Goal: Information Seeking & Learning: Learn about a topic

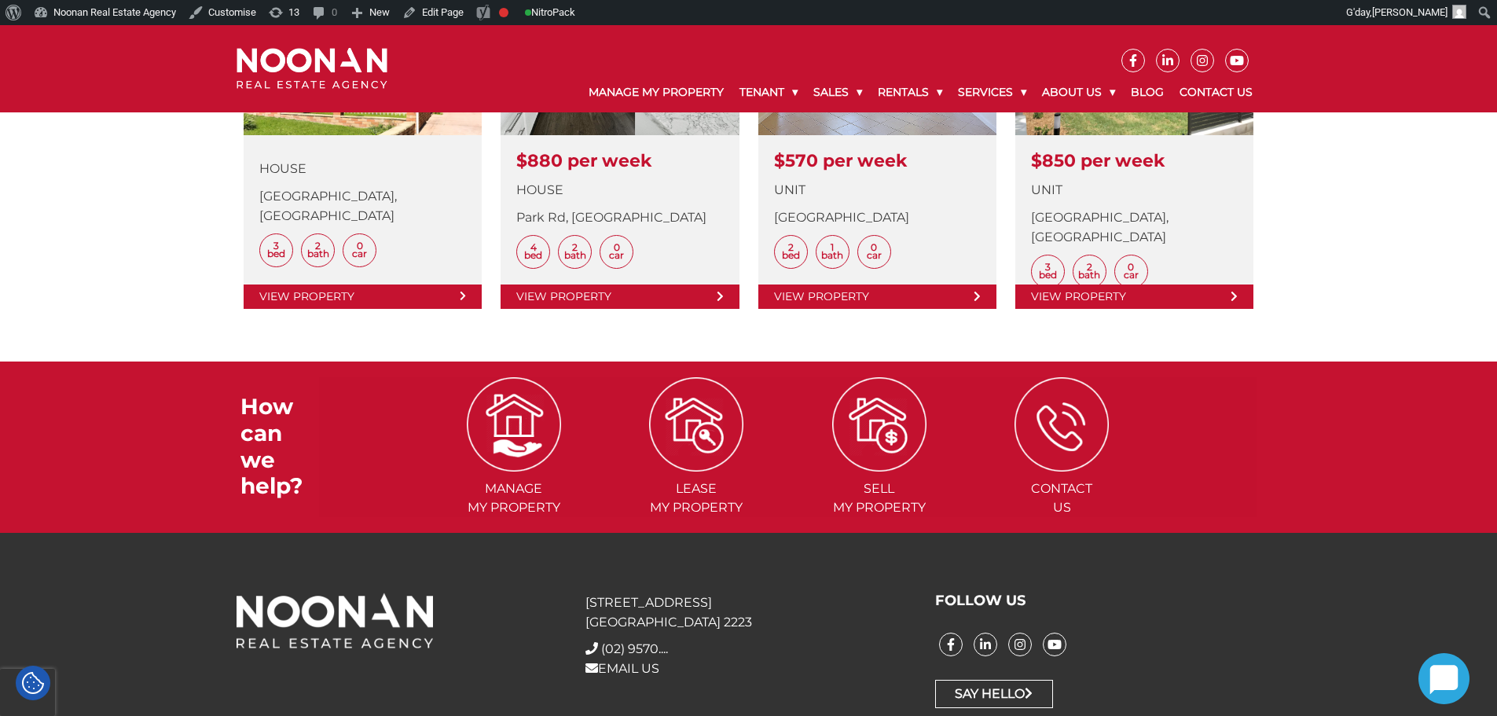
scroll to position [597, 0]
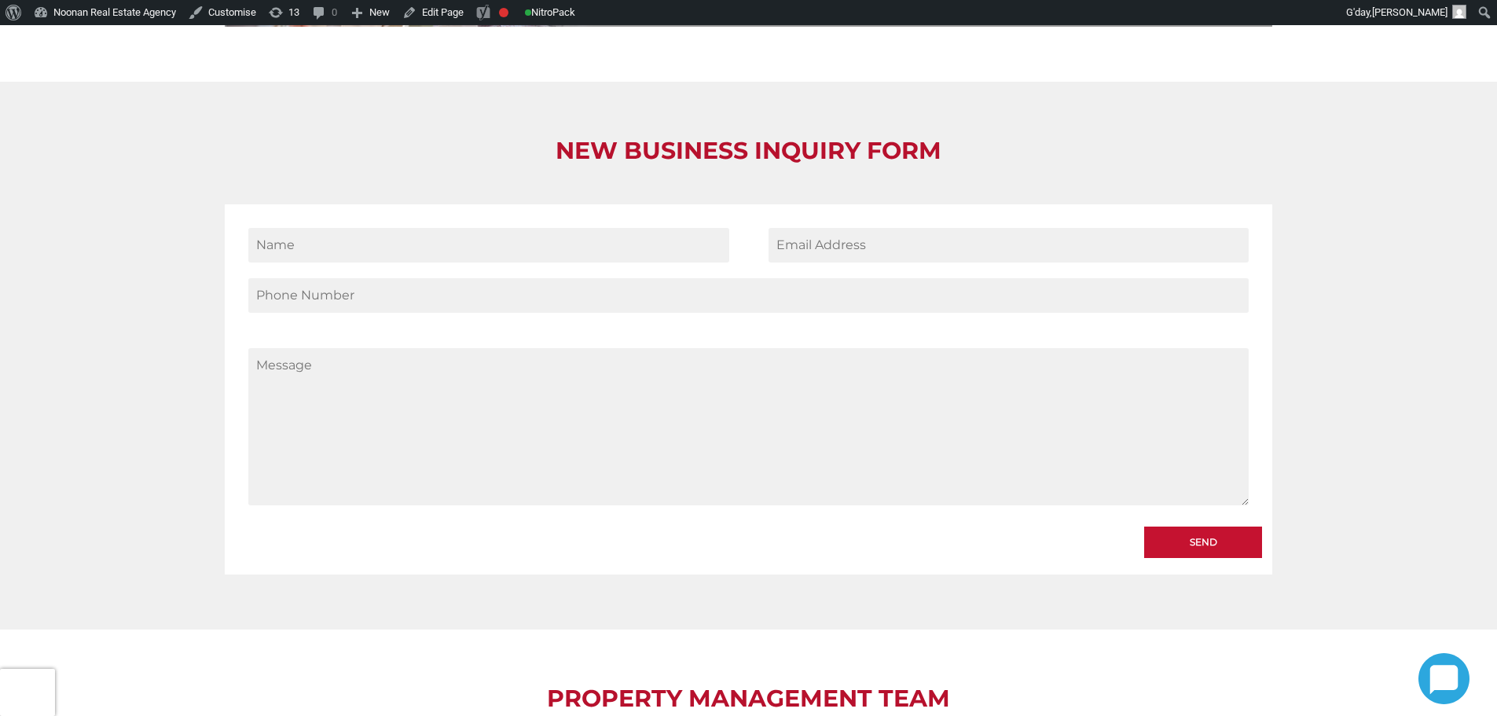
scroll to position [1964, 0]
click at [772, 138] on h2 "New Business Inquiry Form" at bounding box center [748, 152] width 1047 height 28
click at [816, 138] on h2 "New Business Inquiry Form" at bounding box center [748, 152] width 1047 height 28
drag, startPoint x: 558, startPoint y: 92, endPoint x: 961, endPoint y: 83, distance: 403.2
click at [961, 138] on h2 "New Business Inquiry Form" at bounding box center [748, 152] width 1047 height 28
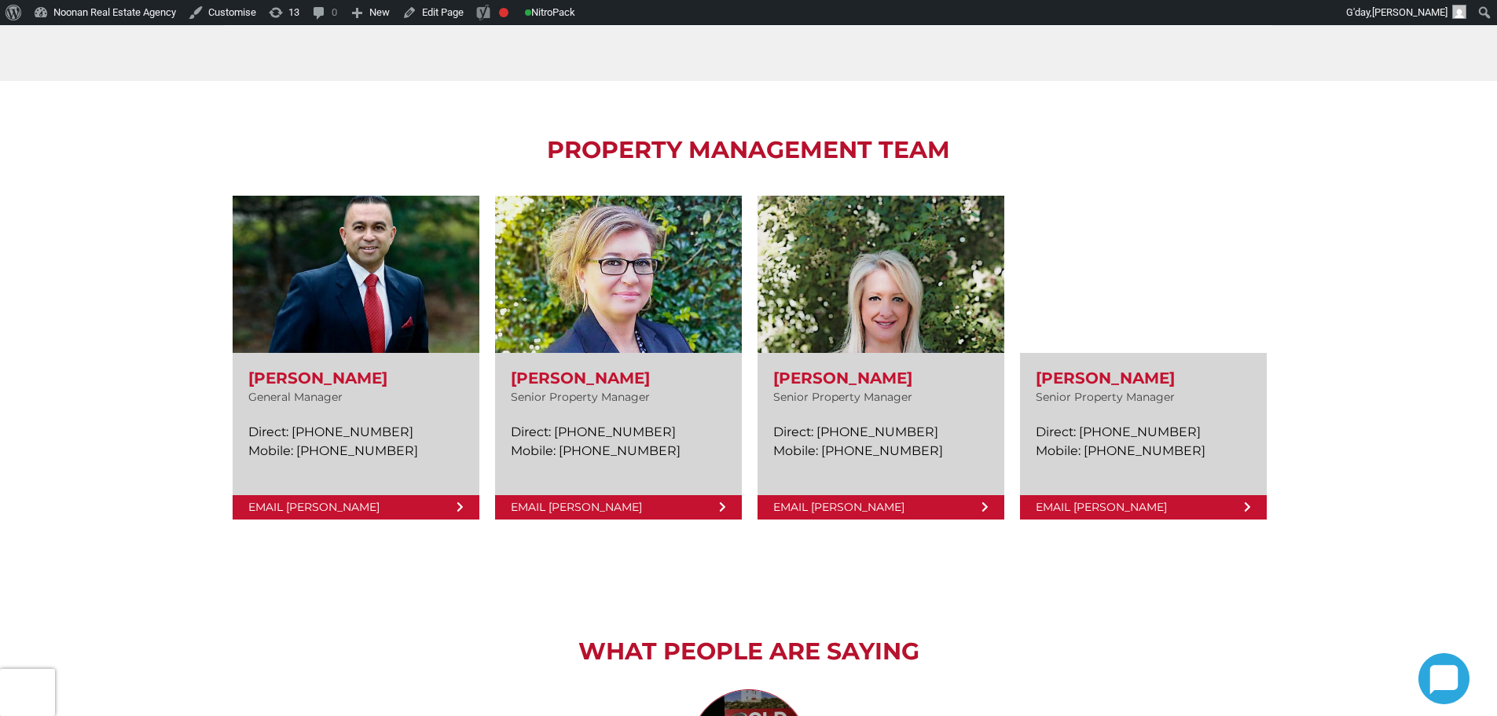
scroll to position [2436, 0]
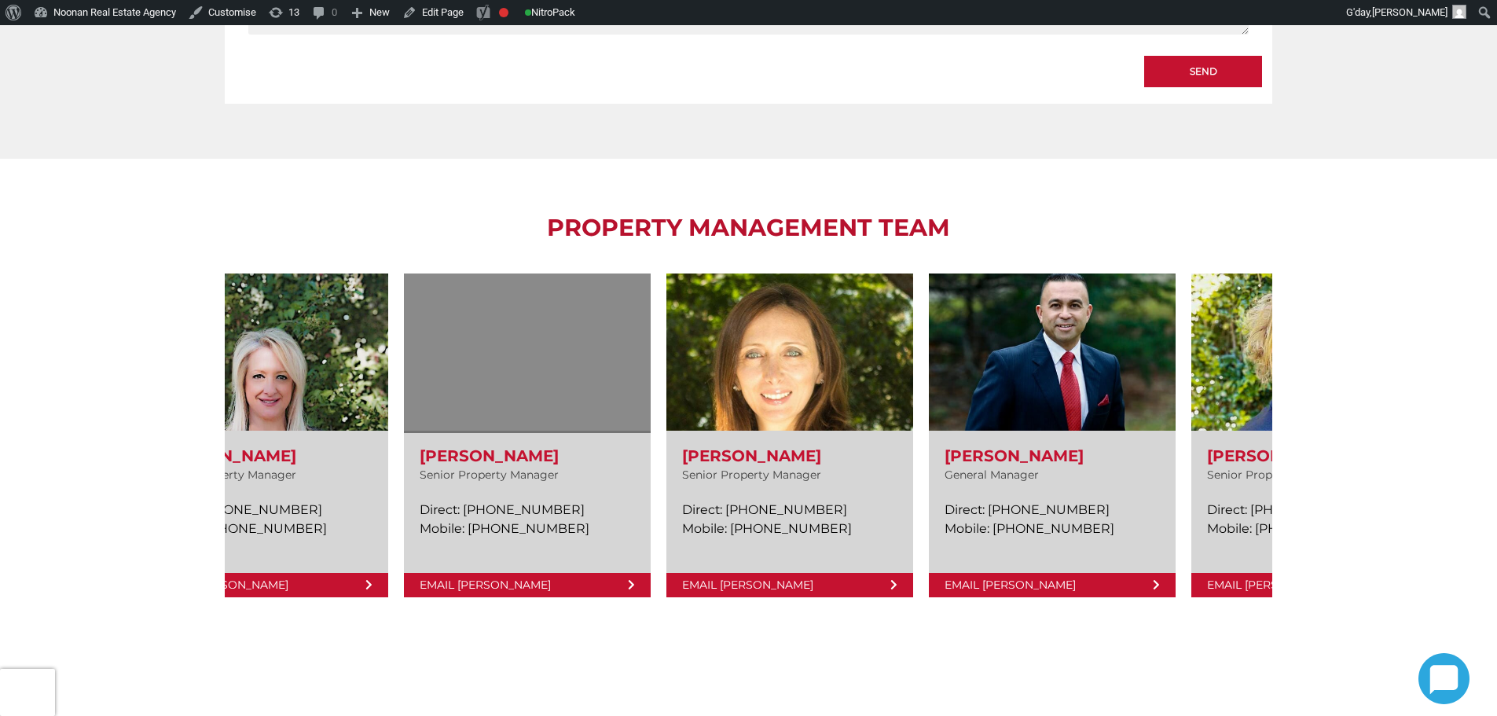
drag, startPoint x: 1012, startPoint y: 401, endPoint x: 537, endPoint y: 368, distance: 475.7
click at [402, 369] on div "[PERSON_NAME] Senior Property Manager Direct: [PHONE_NUMBER] Mobile: [PHONE_NUM…" at bounding box center [265, 435] width 3412 height 339
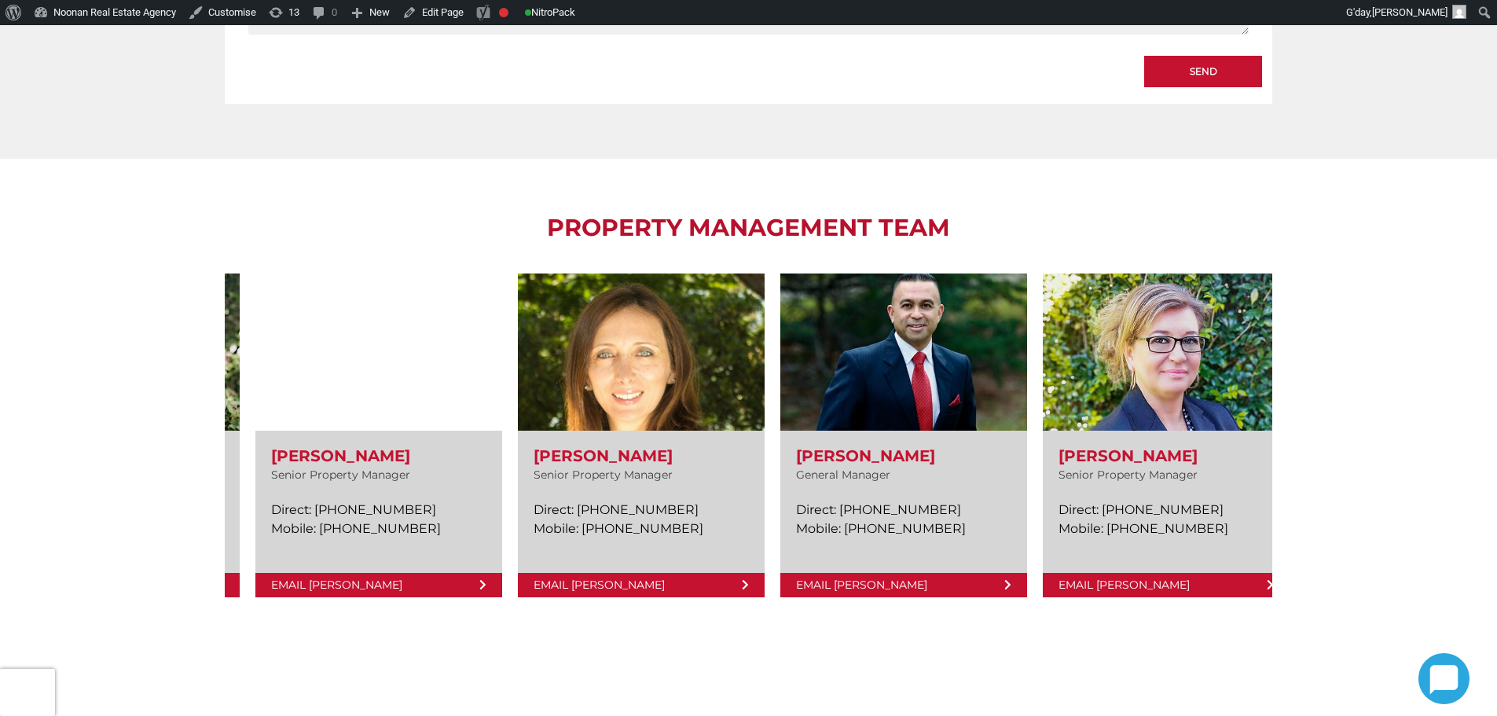
drag, startPoint x: 1267, startPoint y: 402, endPoint x: 769, endPoint y: 409, distance: 497.4
click at [769, 409] on div "Amela Sowinski Senior Property Manager Direct: (02) 9330 6826 Mobile: 0499 757 …" at bounding box center [116, 435] width 3412 height 339
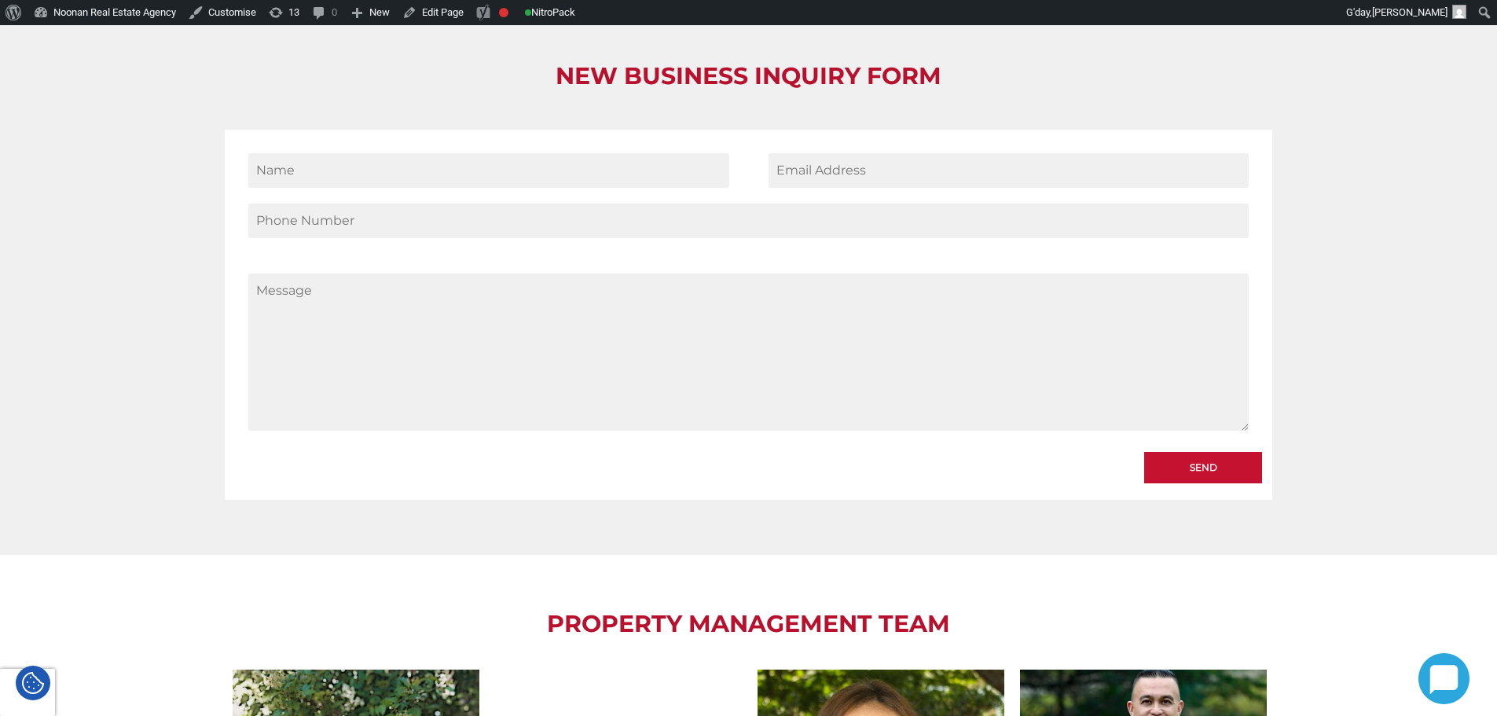
scroll to position [1650, 0]
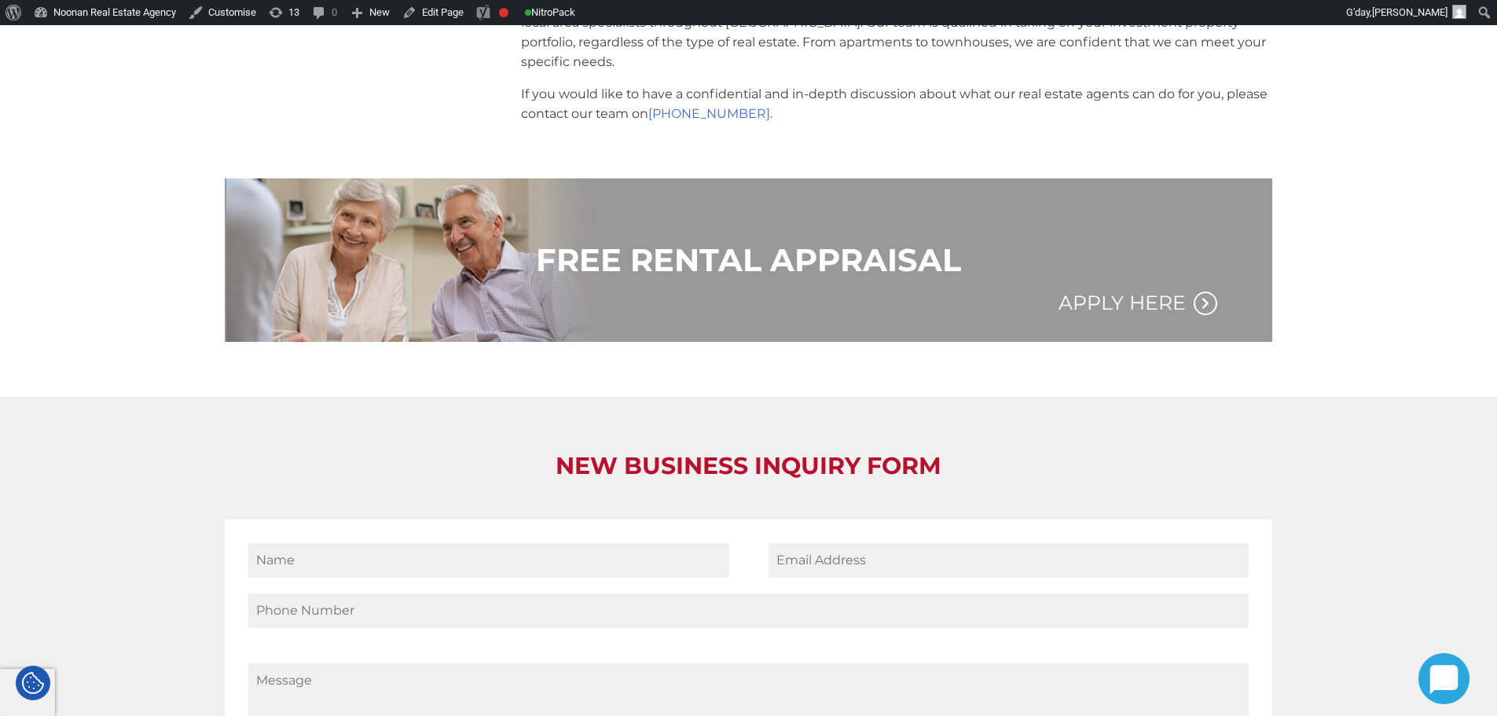
click at [702, 452] on h2 "New Business Inquiry Form" at bounding box center [748, 466] width 1047 height 28
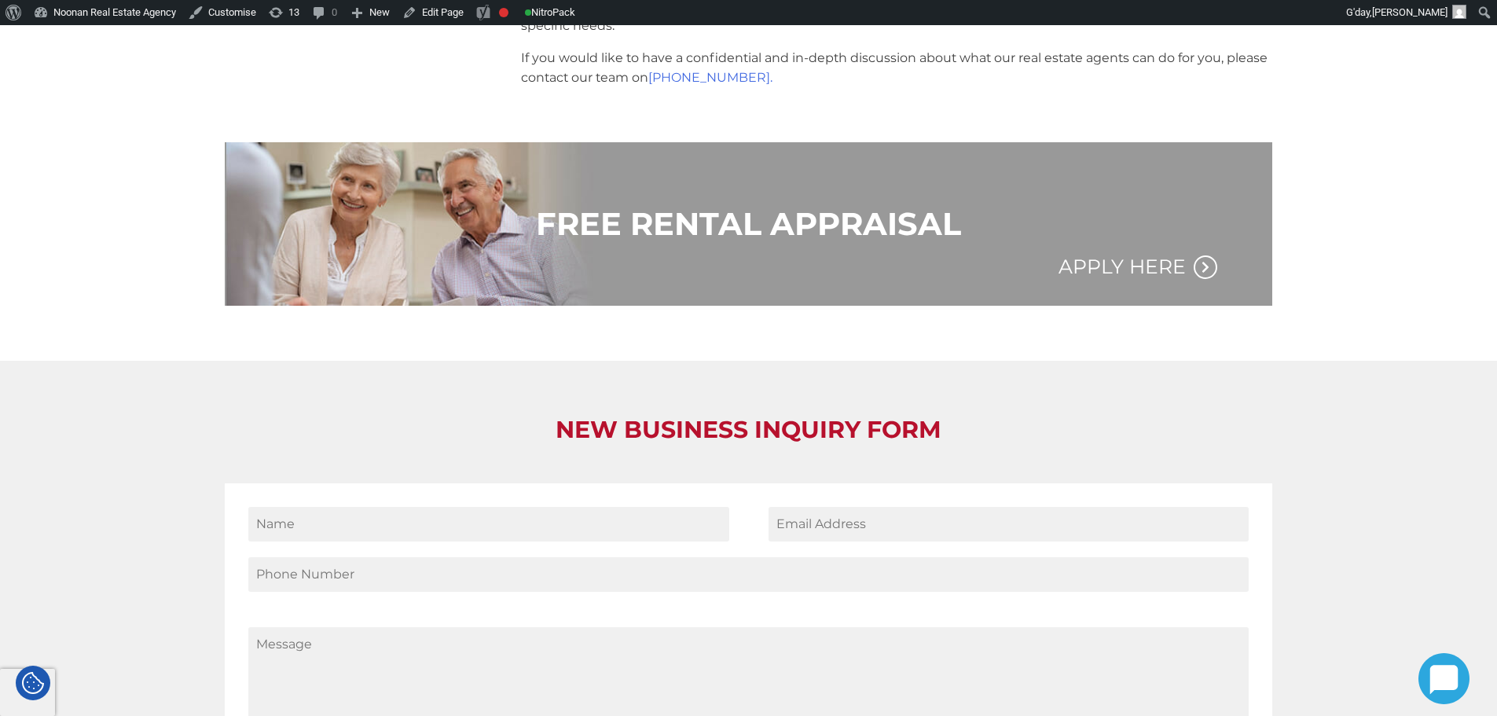
scroll to position [1729, 0]
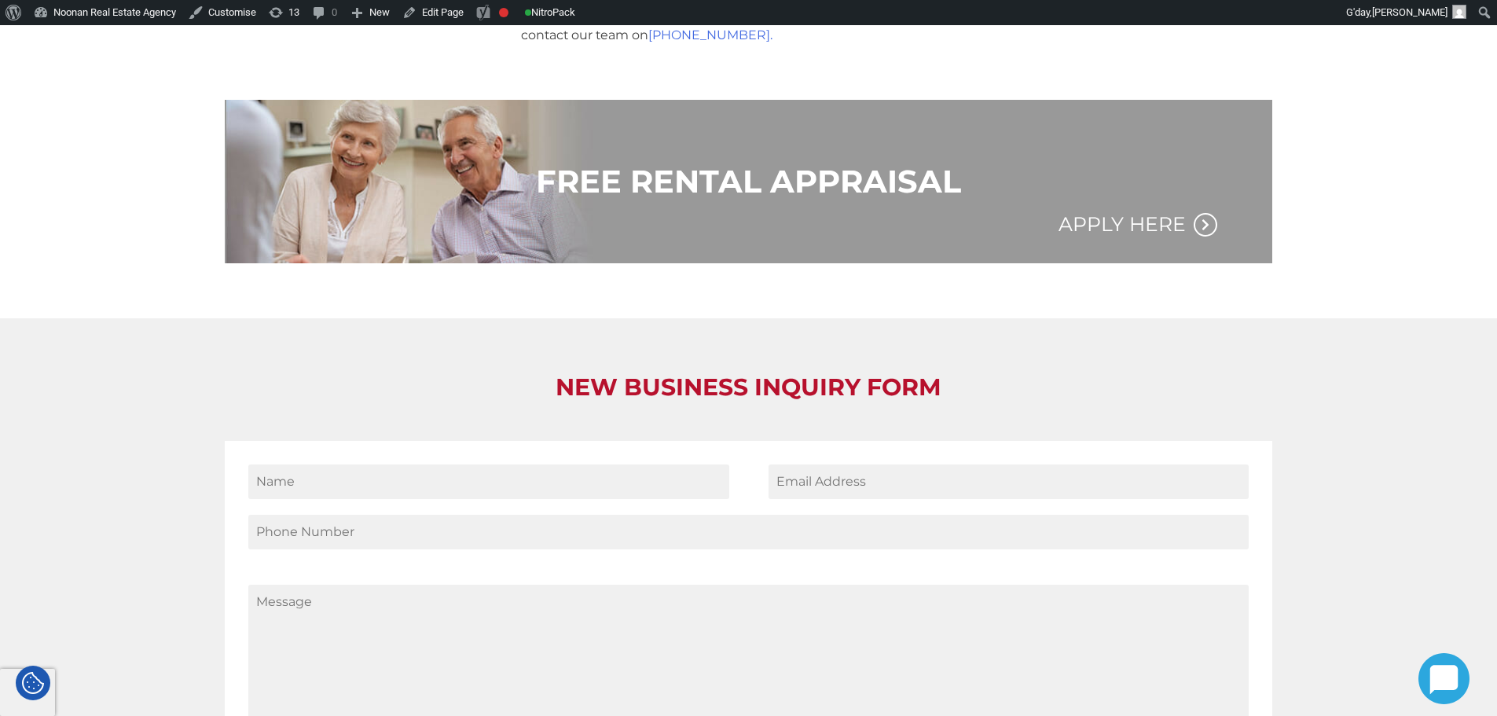
drag, startPoint x: 561, startPoint y: 327, endPoint x: 944, endPoint y: 330, distance: 383.5
click at [944, 373] on h2 "New Business Inquiry Form" at bounding box center [748, 387] width 1047 height 28
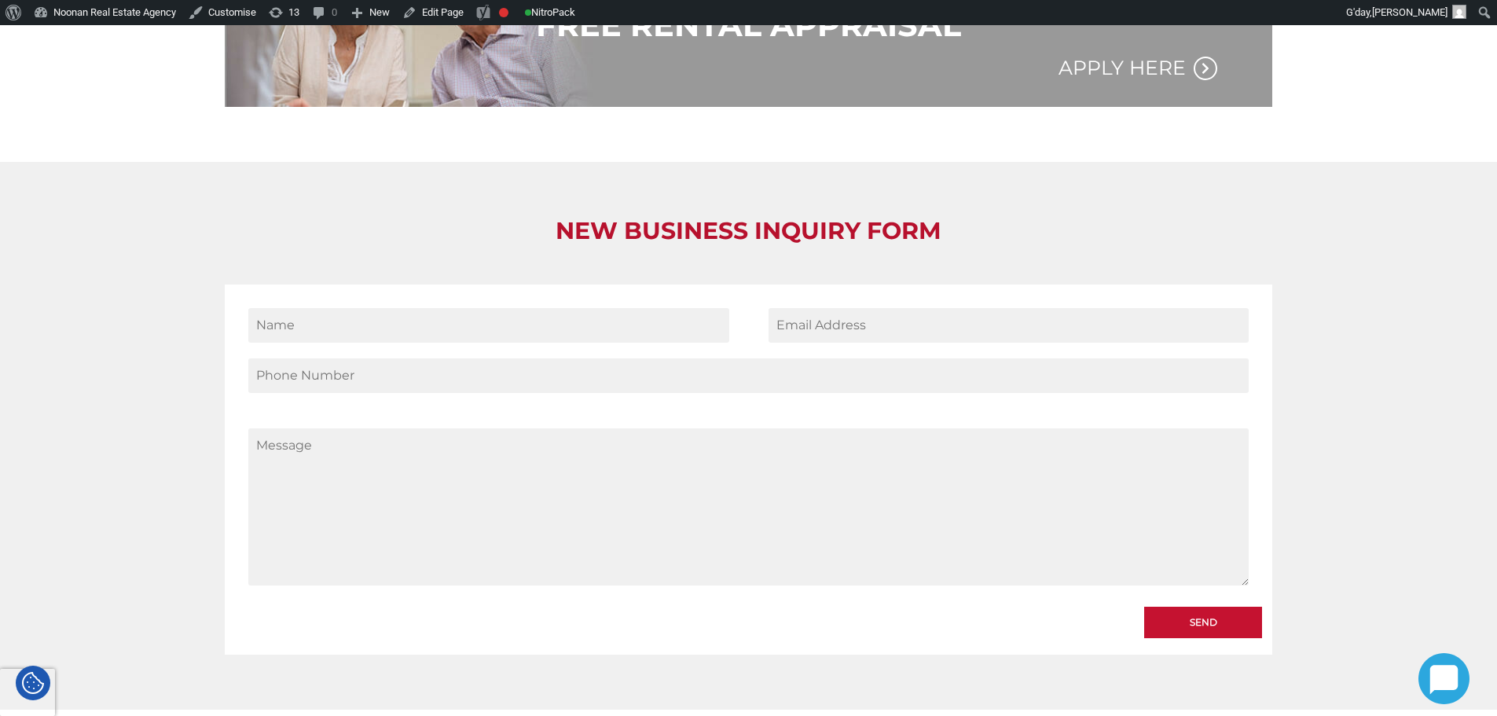
scroll to position [1886, 0]
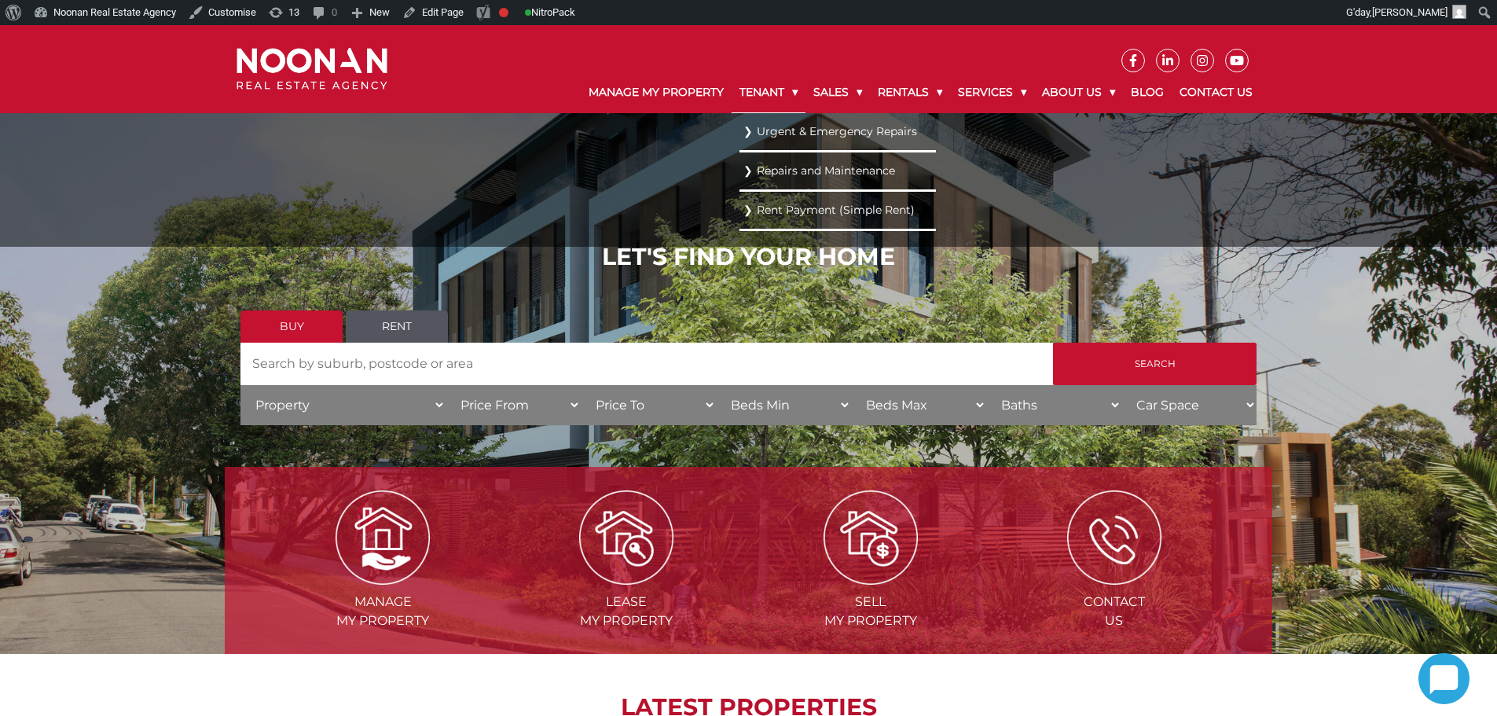
click at [737, 88] on link "Tenant" at bounding box center [769, 92] width 74 height 41
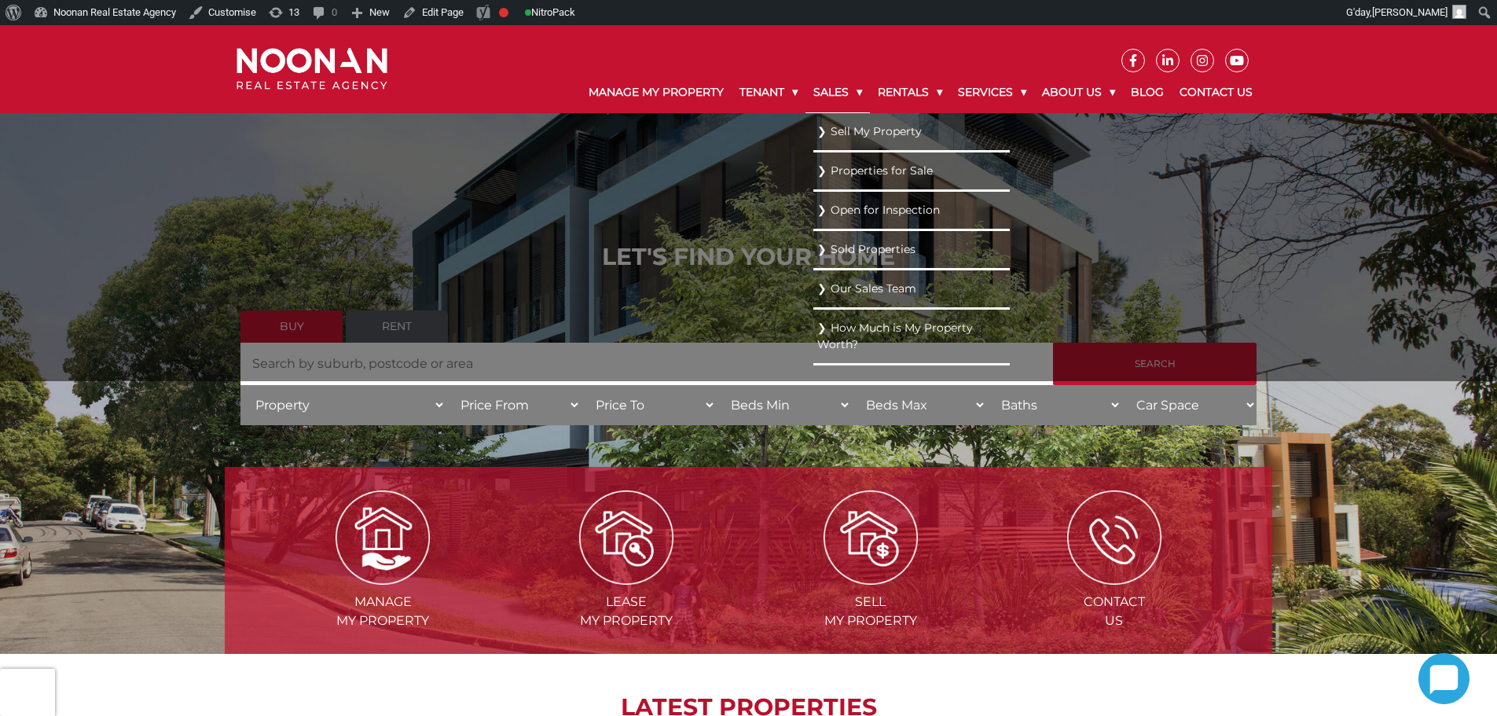
click at [834, 98] on link "Sales" at bounding box center [837, 92] width 64 height 41
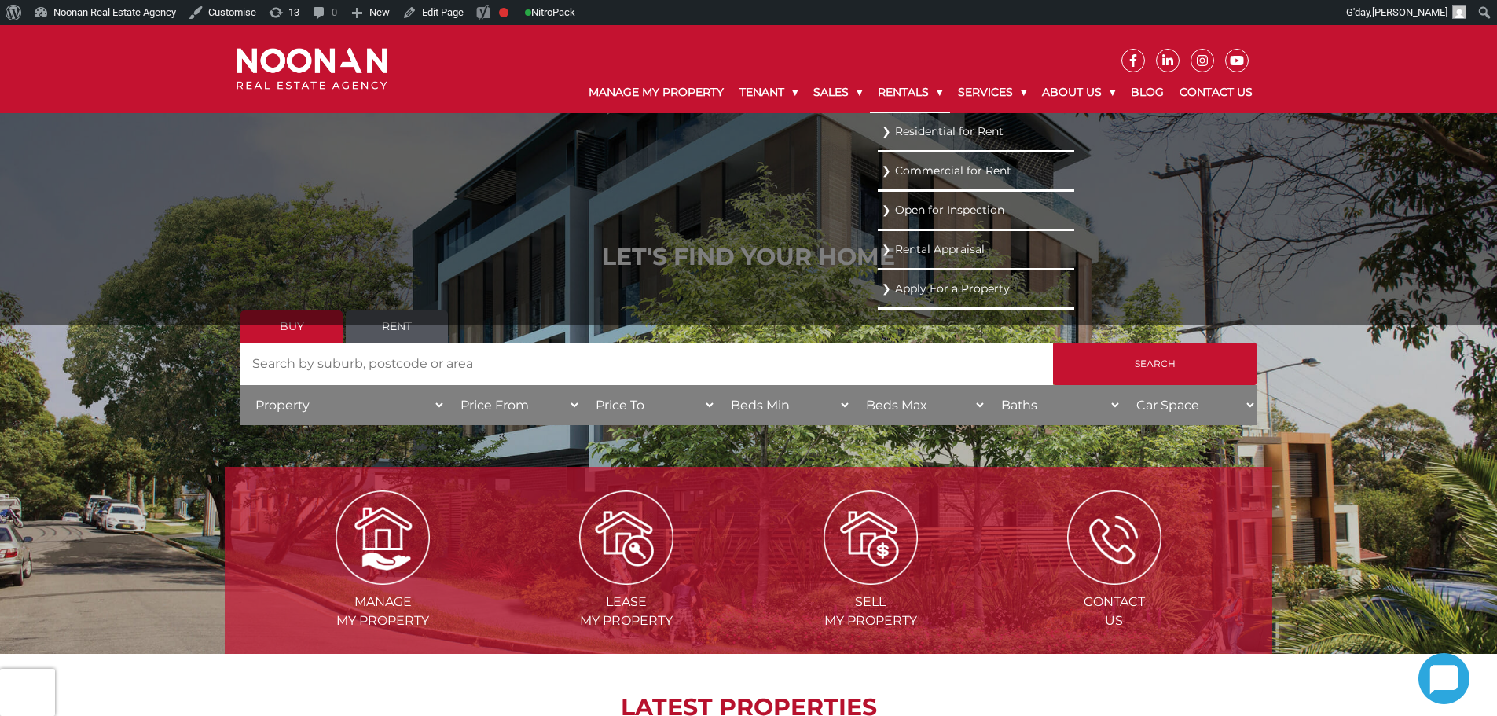
click at [933, 94] on link "Rentals" at bounding box center [910, 92] width 80 height 41
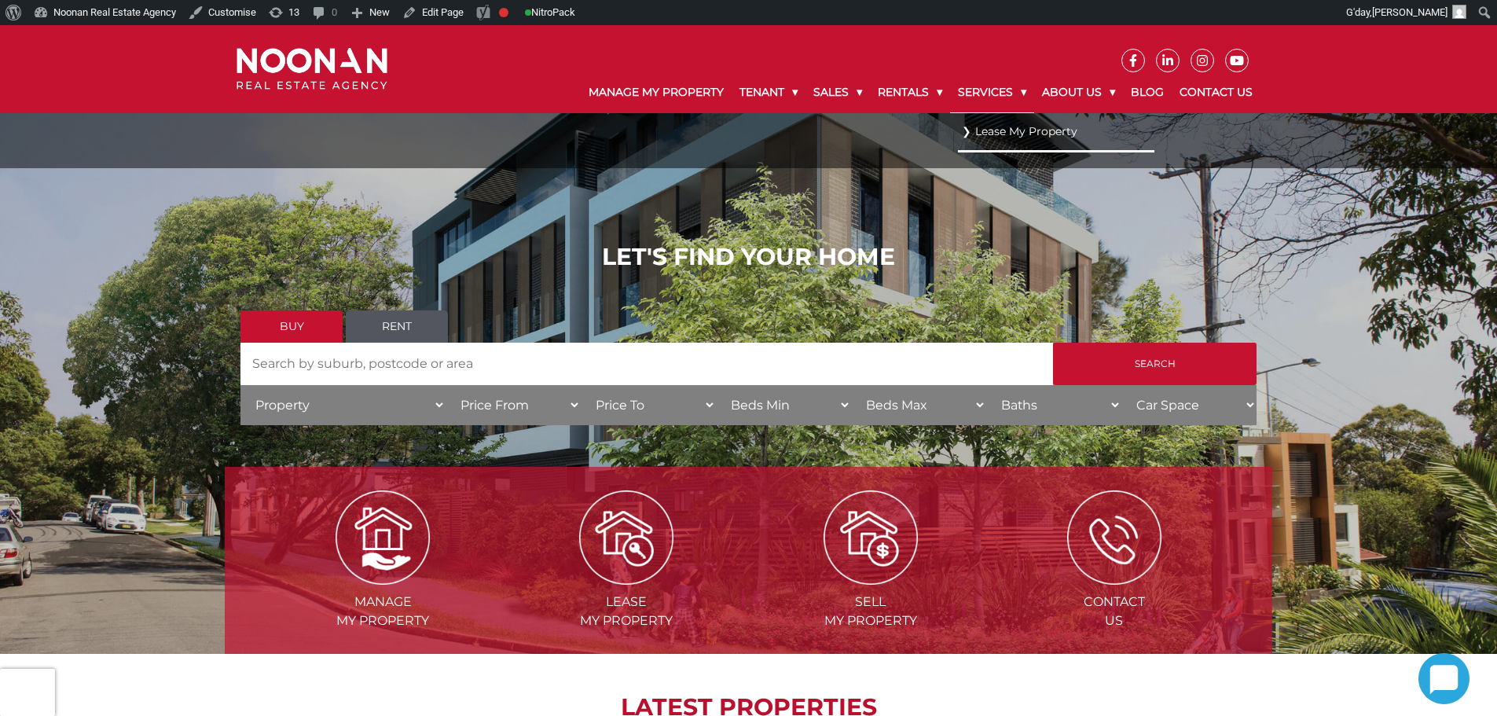
click at [999, 94] on link "Services" at bounding box center [992, 92] width 84 height 41
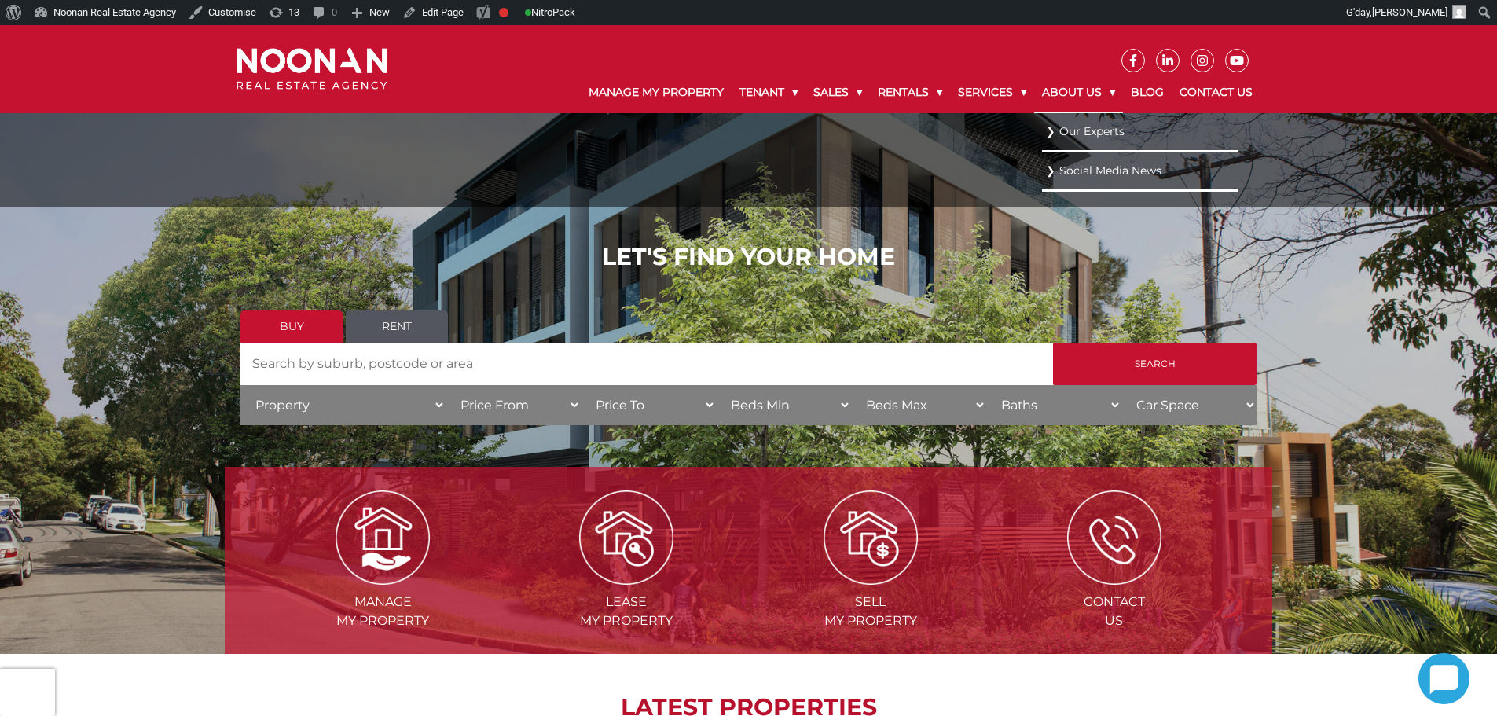
click at [1092, 97] on link "About Us" at bounding box center [1078, 92] width 89 height 41
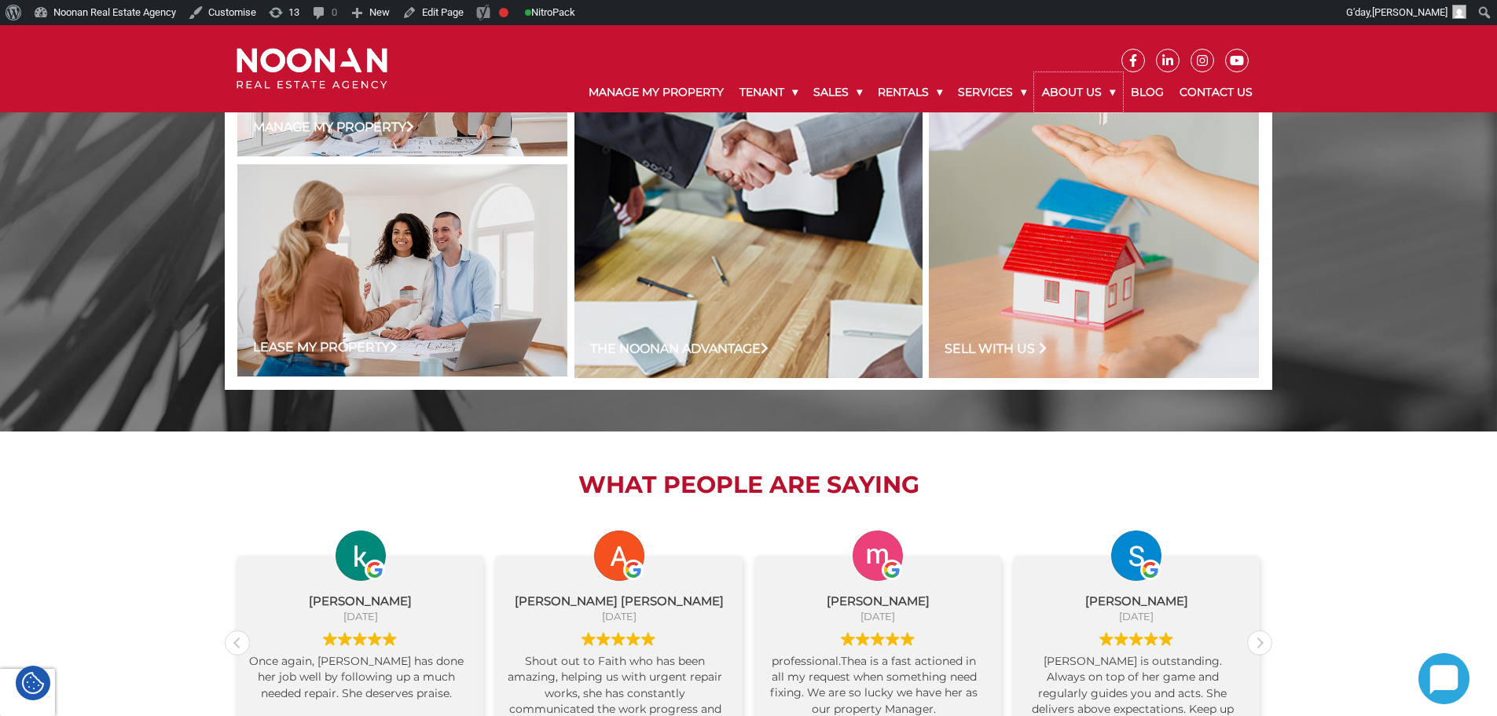
scroll to position [1256, 0]
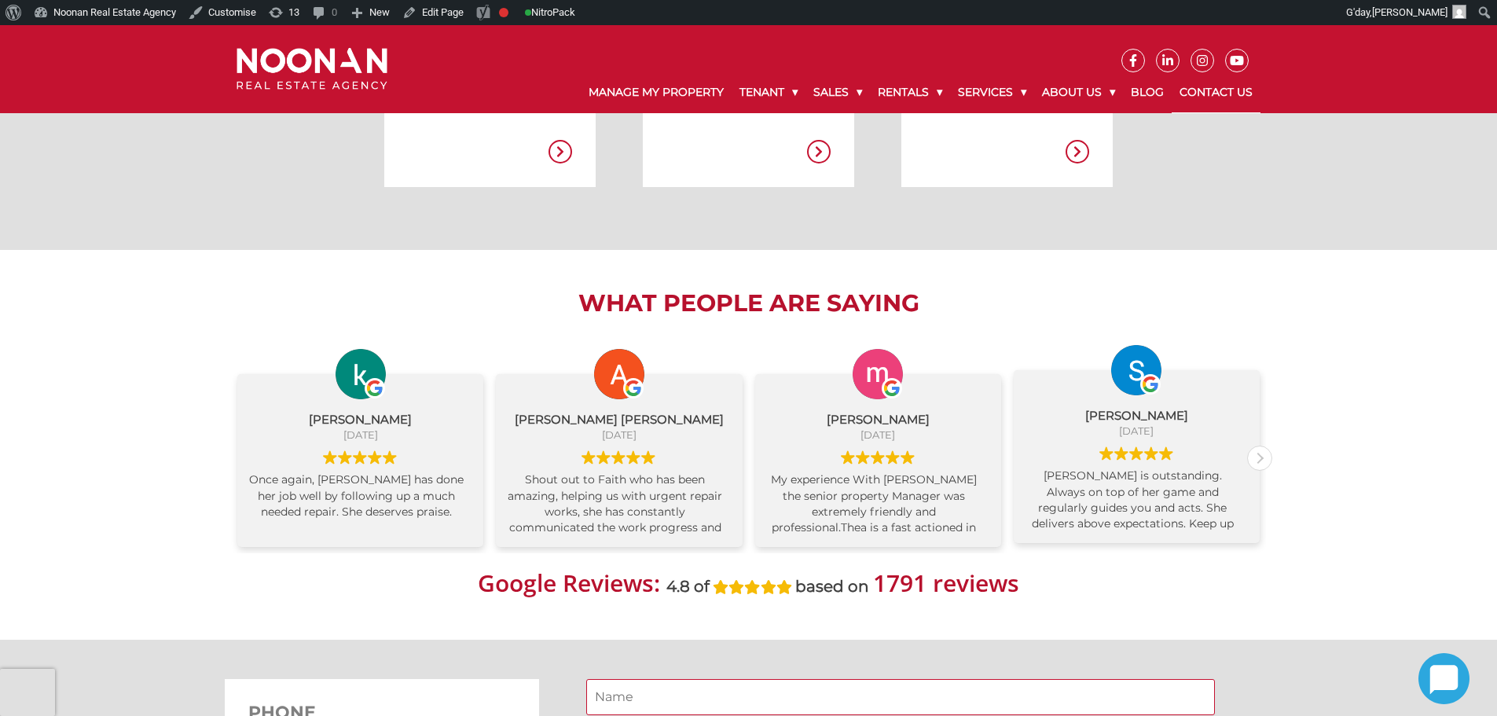
scroll to position [864, 0]
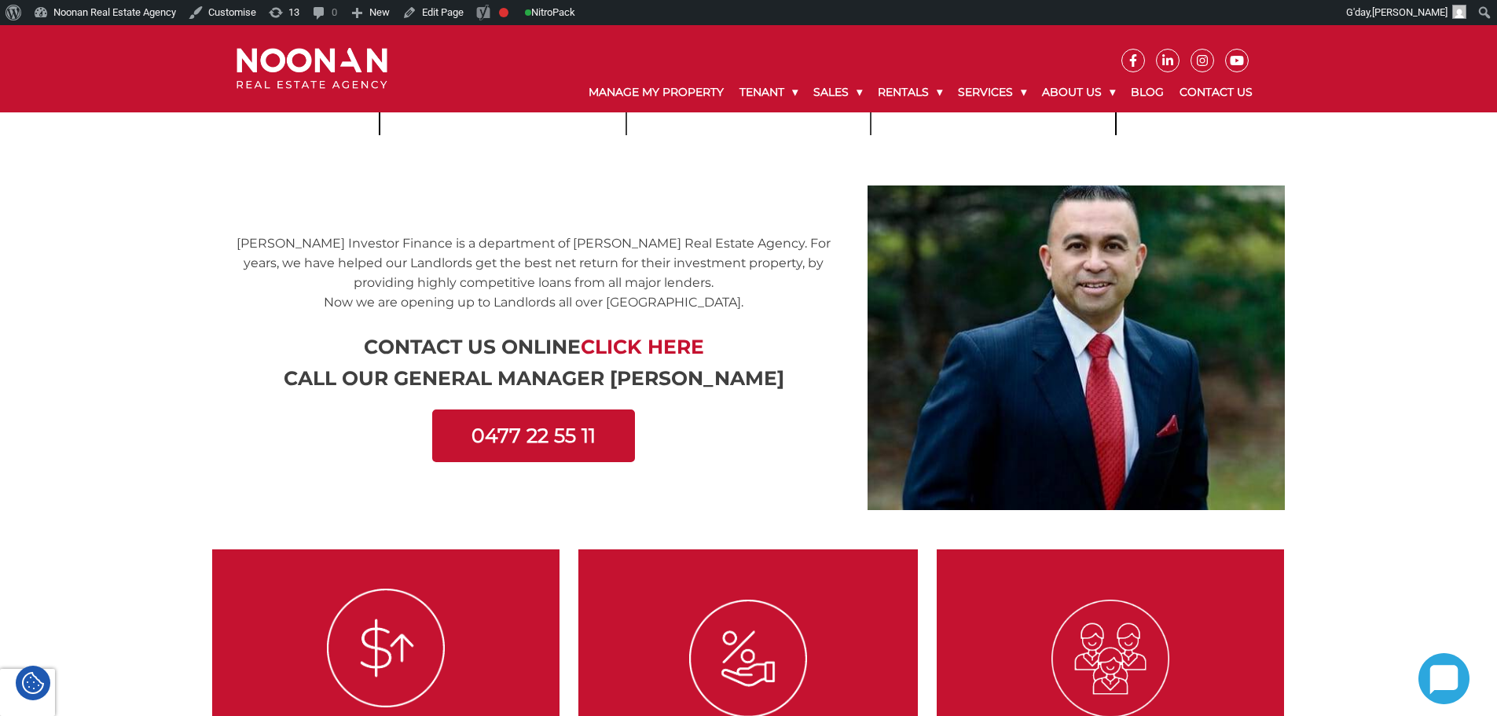
scroll to position [393, 0]
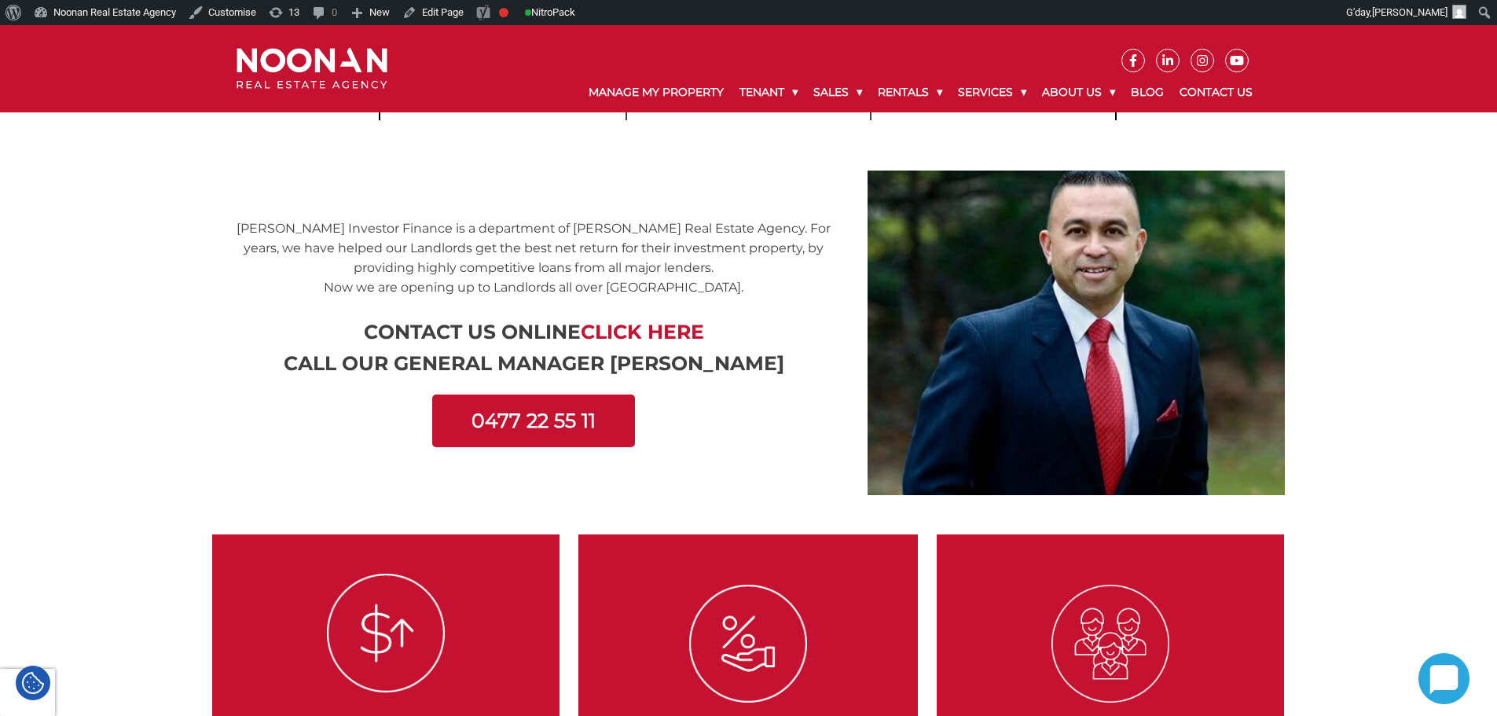
click at [636, 330] on span "Click Here" at bounding box center [642, 332] width 123 height 24
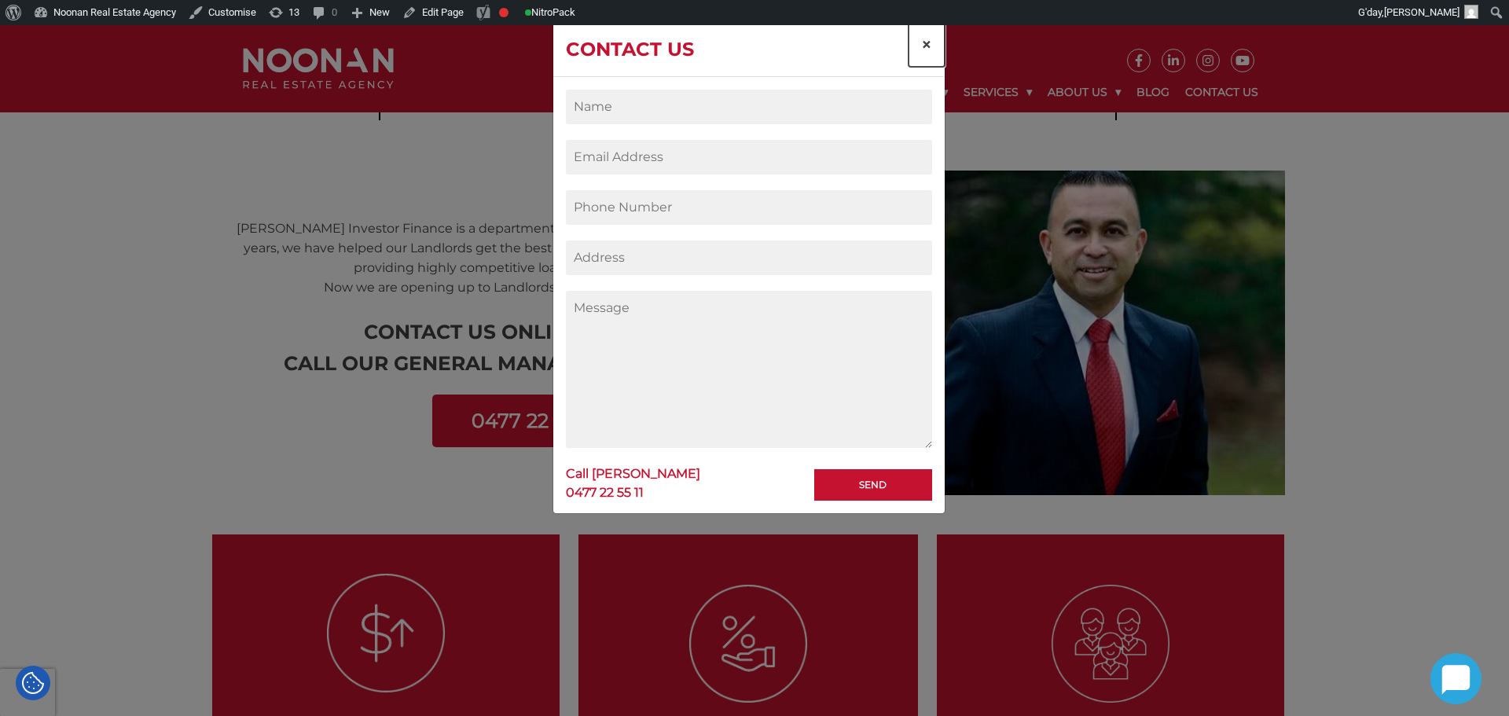
click at [933, 44] on button "×" at bounding box center [926, 45] width 36 height 44
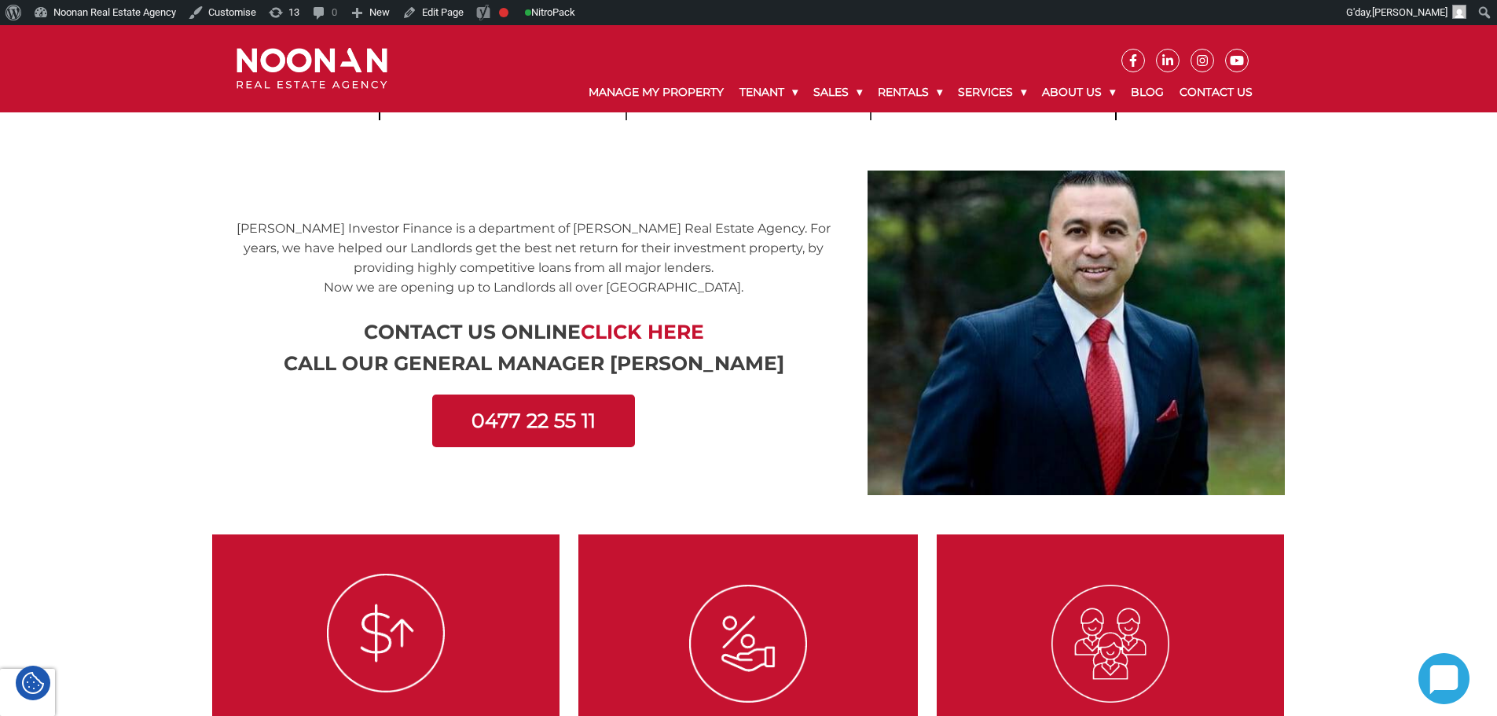
click at [636, 326] on span "Click Here" at bounding box center [642, 332] width 123 height 24
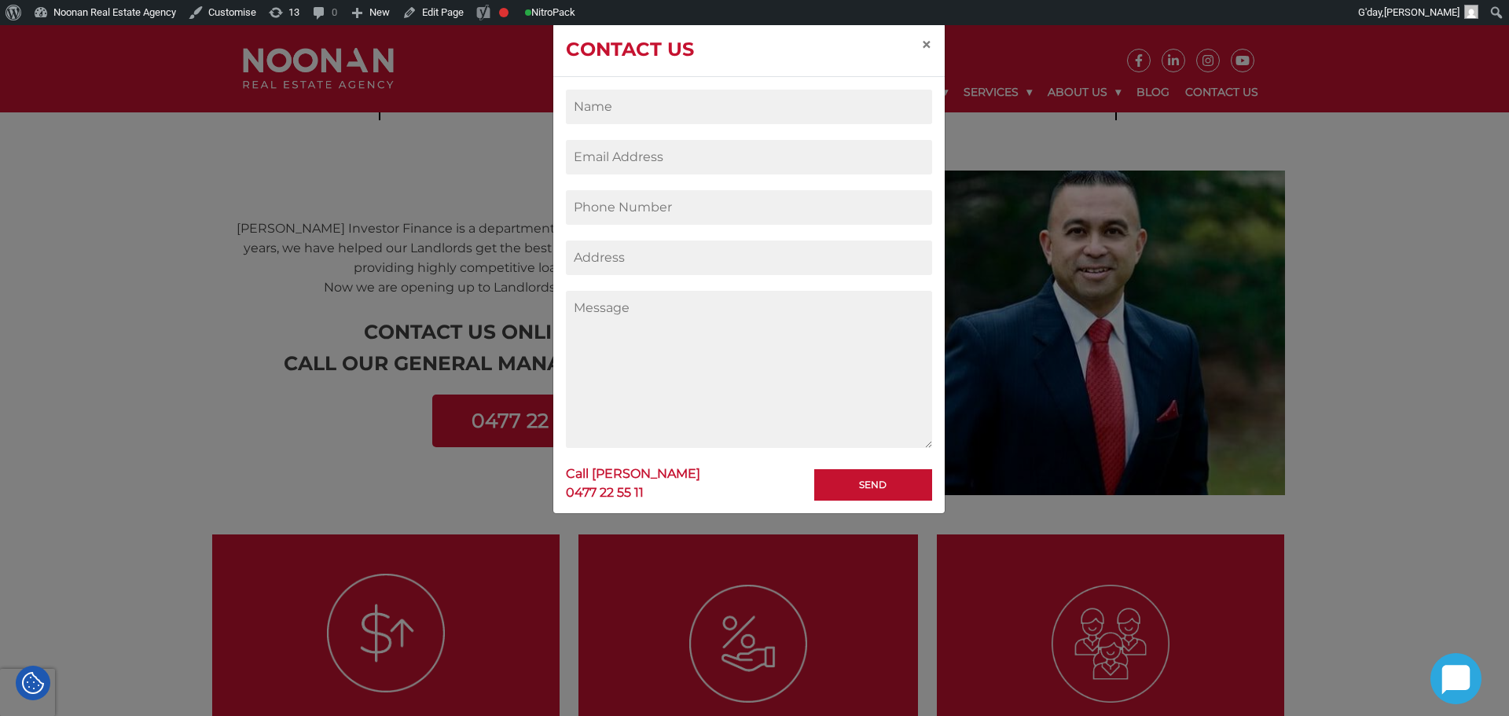
click at [615, 112] on input "Contact form" at bounding box center [749, 107] width 366 height 35
click at [924, 41] on span "×" at bounding box center [926, 44] width 11 height 23
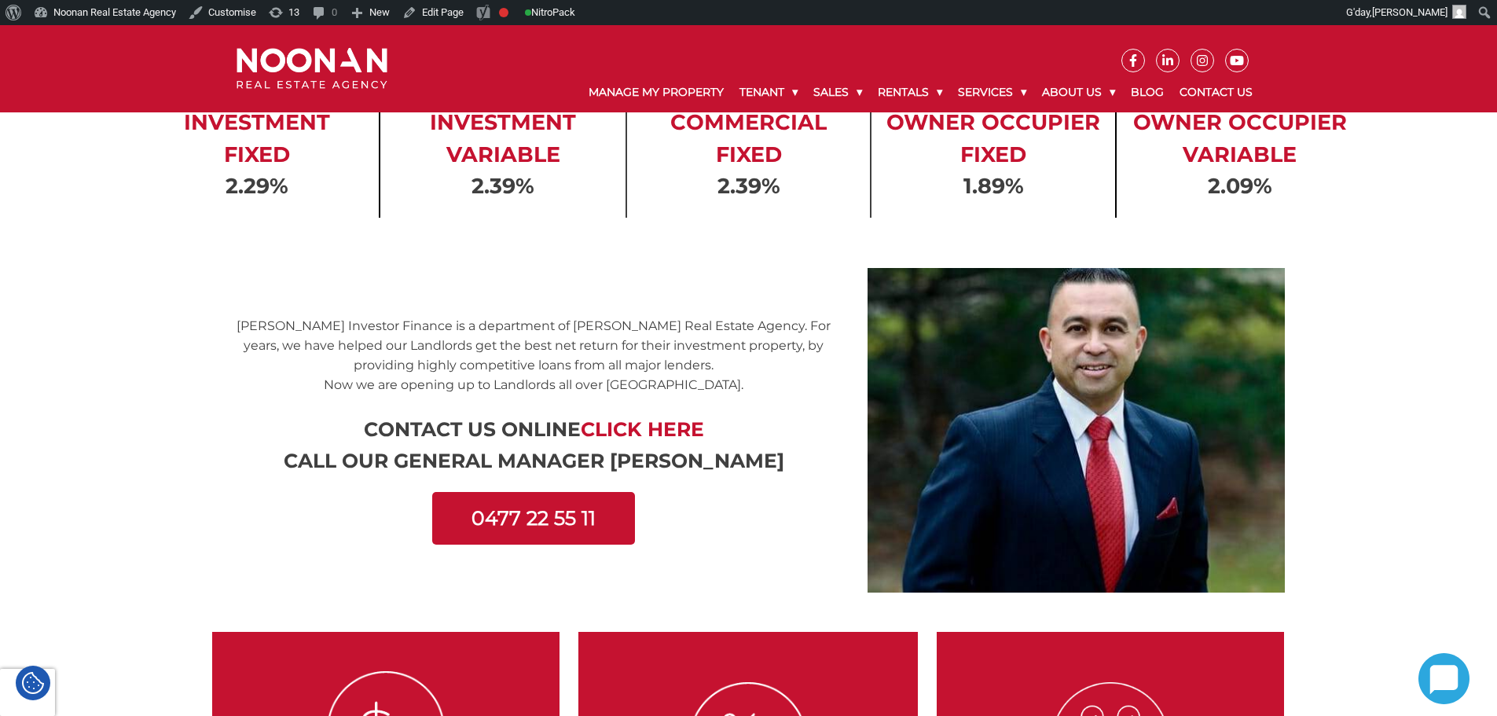
scroll to position [0, 0]
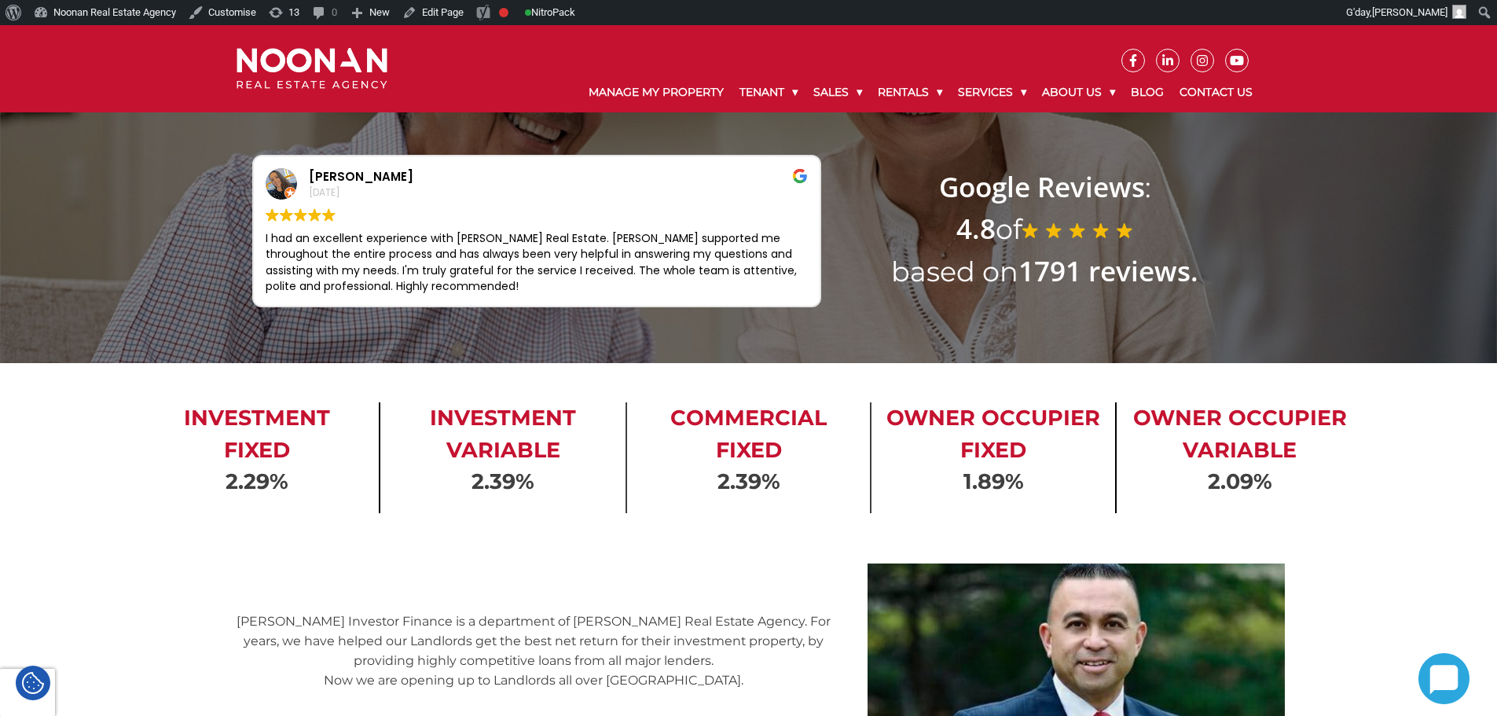
drag, startPoint x: 210, startPoint y: 413, endPoint x: 288, endPoint y: 469, distance: 96.4
click at [288, 464] on h2 "Investment Fixed" at bounding box center [256, 434] width 221 height 64
drag, startPoint x: 277, startPoint y: 486, endPoint x: 307, endPoint y: 488, distance: 30.0
click at [307, 488] on h3 "2.29%" at bounding box center [256, 481] width 221 height 31
drag, startPoint x: 250, startPoint y: 463, endPoint x: 285, endPoint y: 456, distance: 36.1
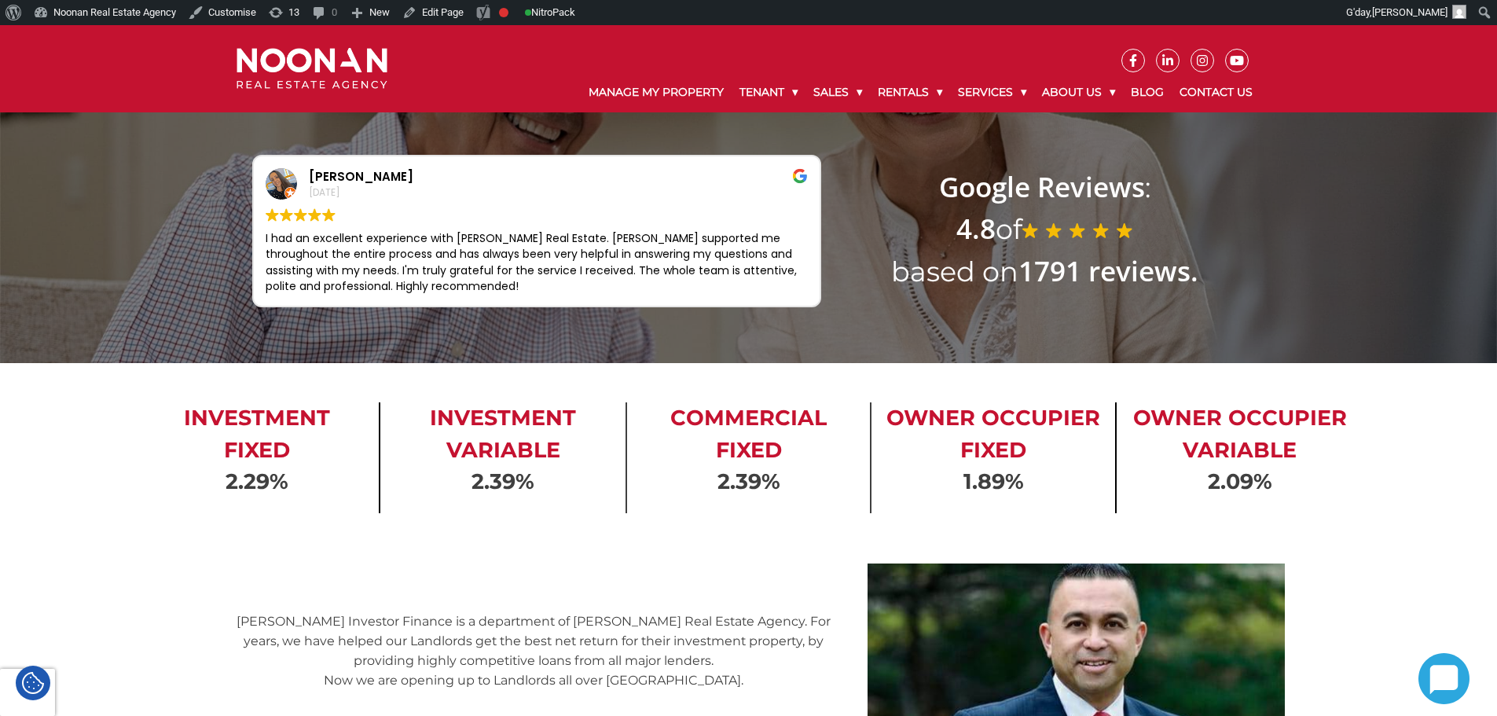
click at [285, 456] on div "Investment Fixed 2.29%" at bounding box center [257, 457] width 246 height 111
drag, startPoint x: 296, startPoint y: 501, endPoint x: 321, endPoint y: 498, distance: 24.5
click at [297, 501] on div "Investment Fixed 2.29%" at bounding box center [257, 457] width 246 height 111
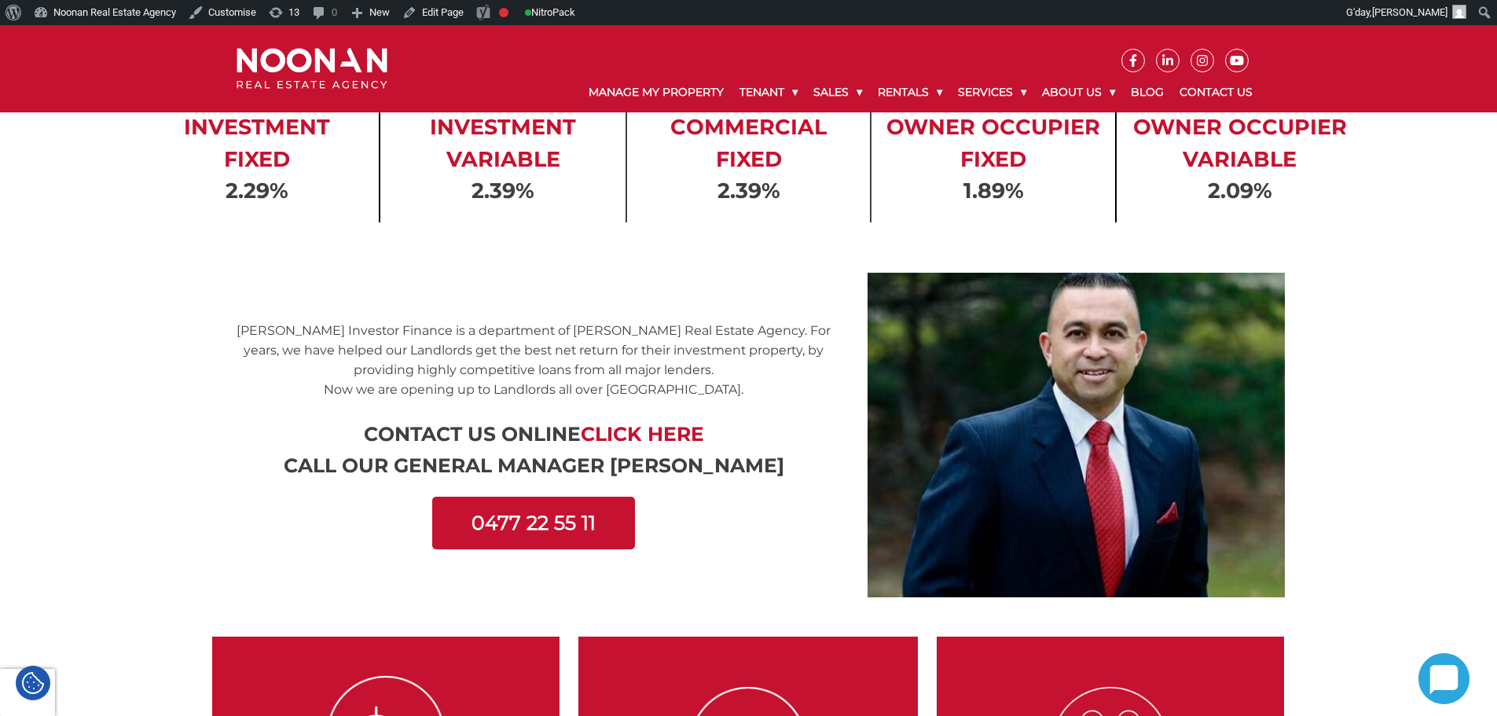
scroll to position [236, 0]
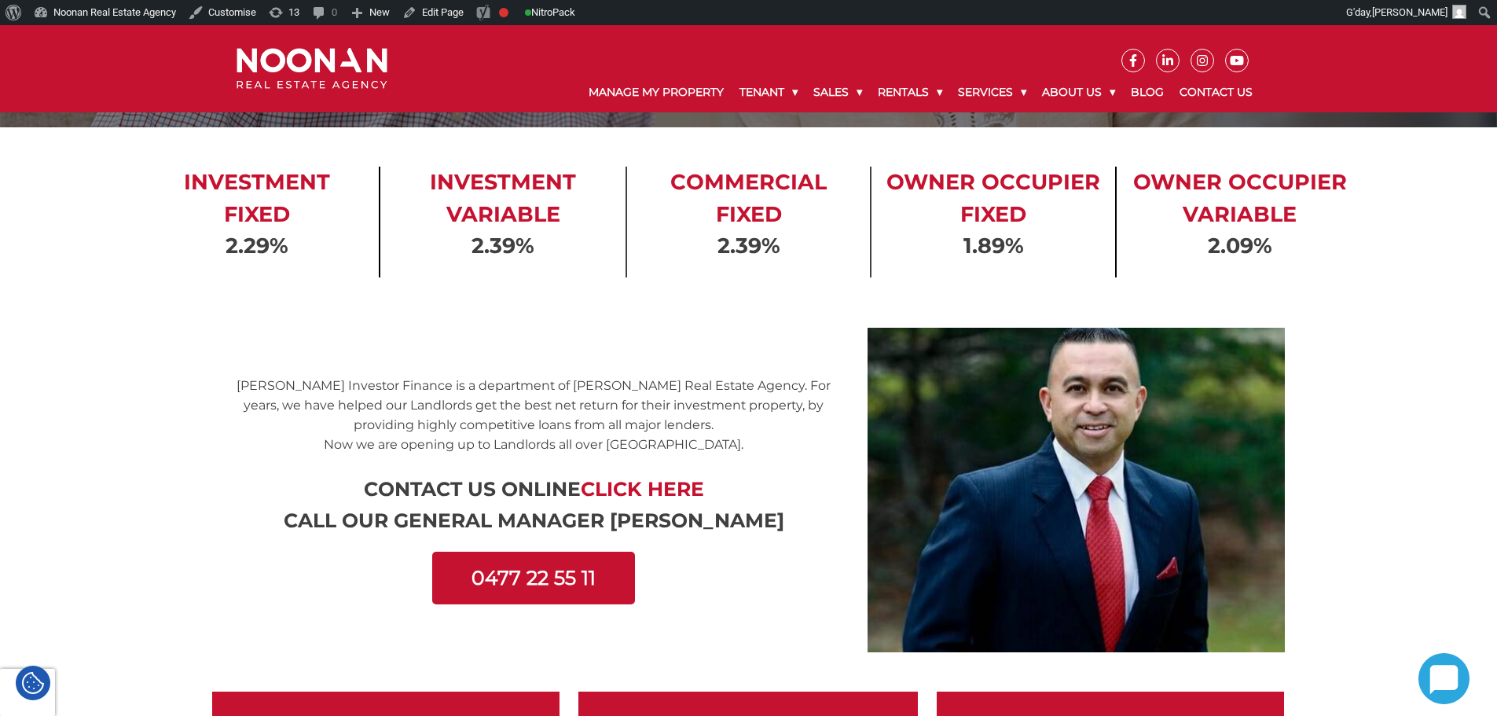
drag, startPoint x: 250, startPoint y: 379, endPoint x: 406, endPoint y: 392, distance: 156.9
click at [406, 392] on p "Noonan Investor Finance is a department of Noonan Real Estate Agency. For years…" at bounding box center [534, 405] width 621 height 59
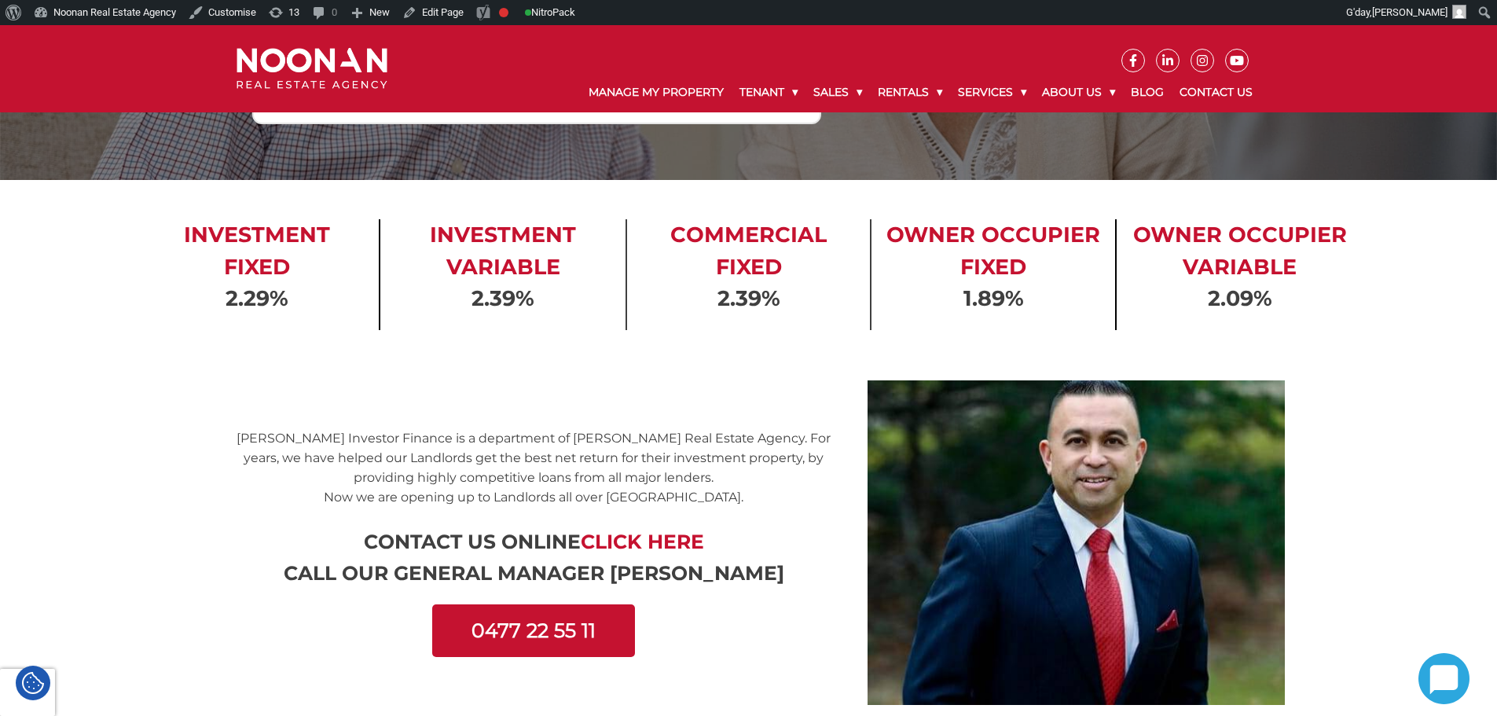
scroll to position [157, 0]
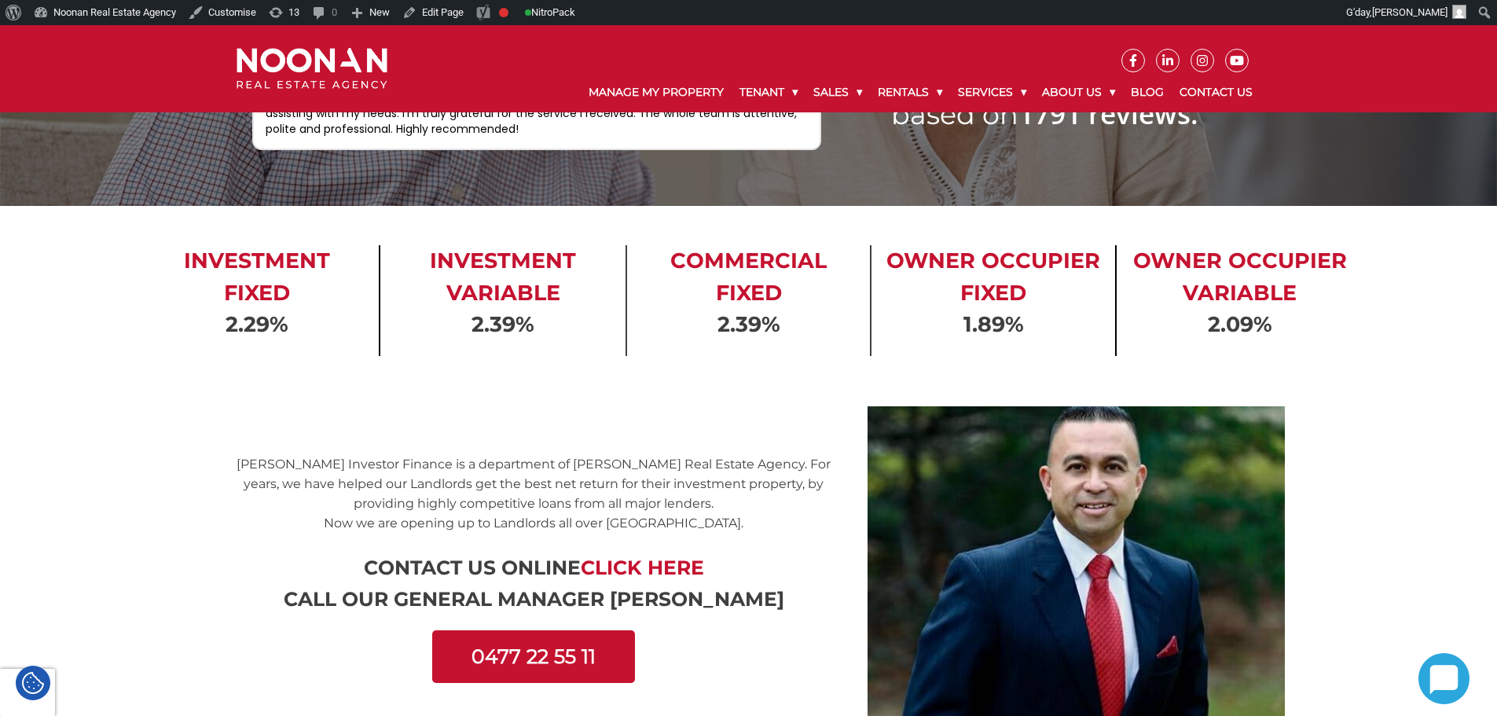
click at [341, 328] on h3 "2.29%" at bounding box center [256, 324] width 221 height 31
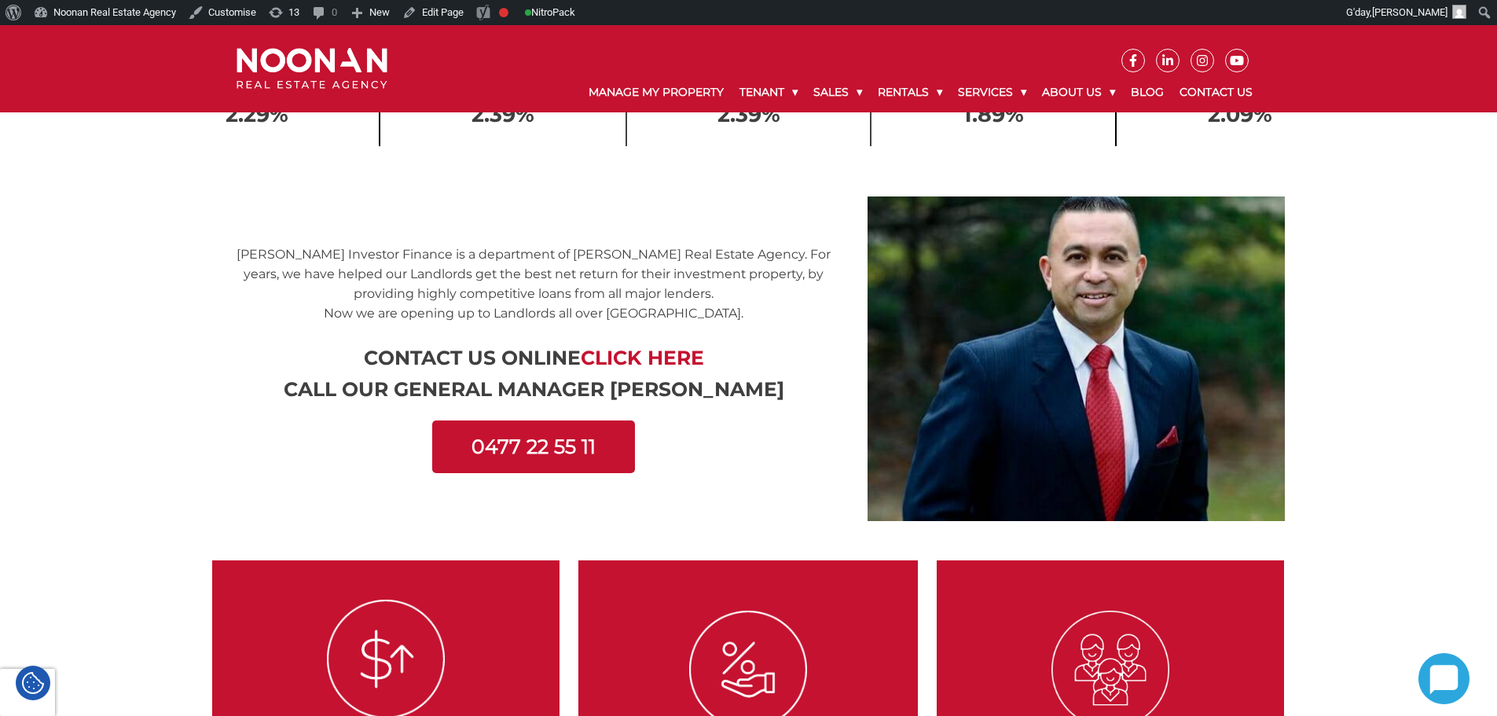
scroll to position [314, 0]
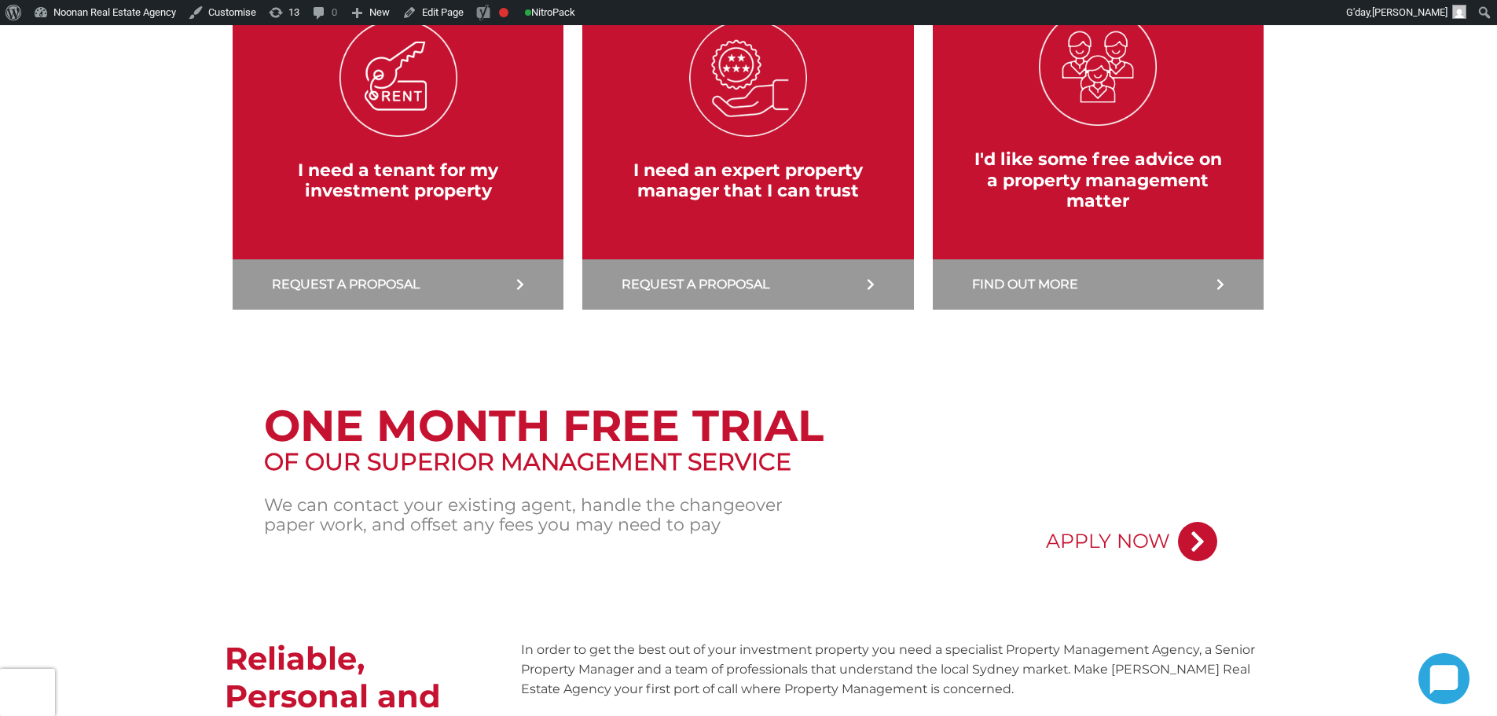
scroll to position [943, 0]
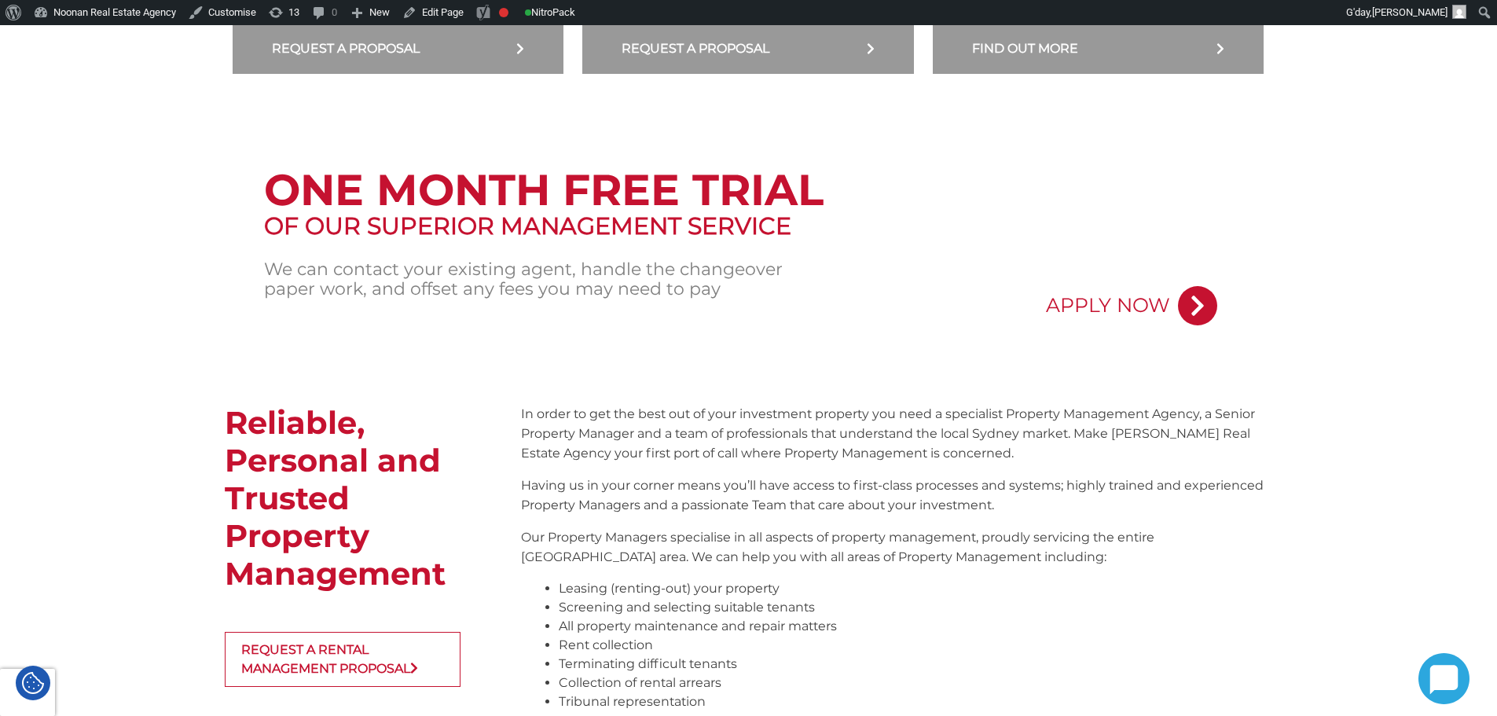
click at [1083, 7] on div "Skip to toolbar About WordPress About WordPress Get Involved [DOMAIN_NAME] Docu…" at bounding box center [748, 12] width 1497 height 25
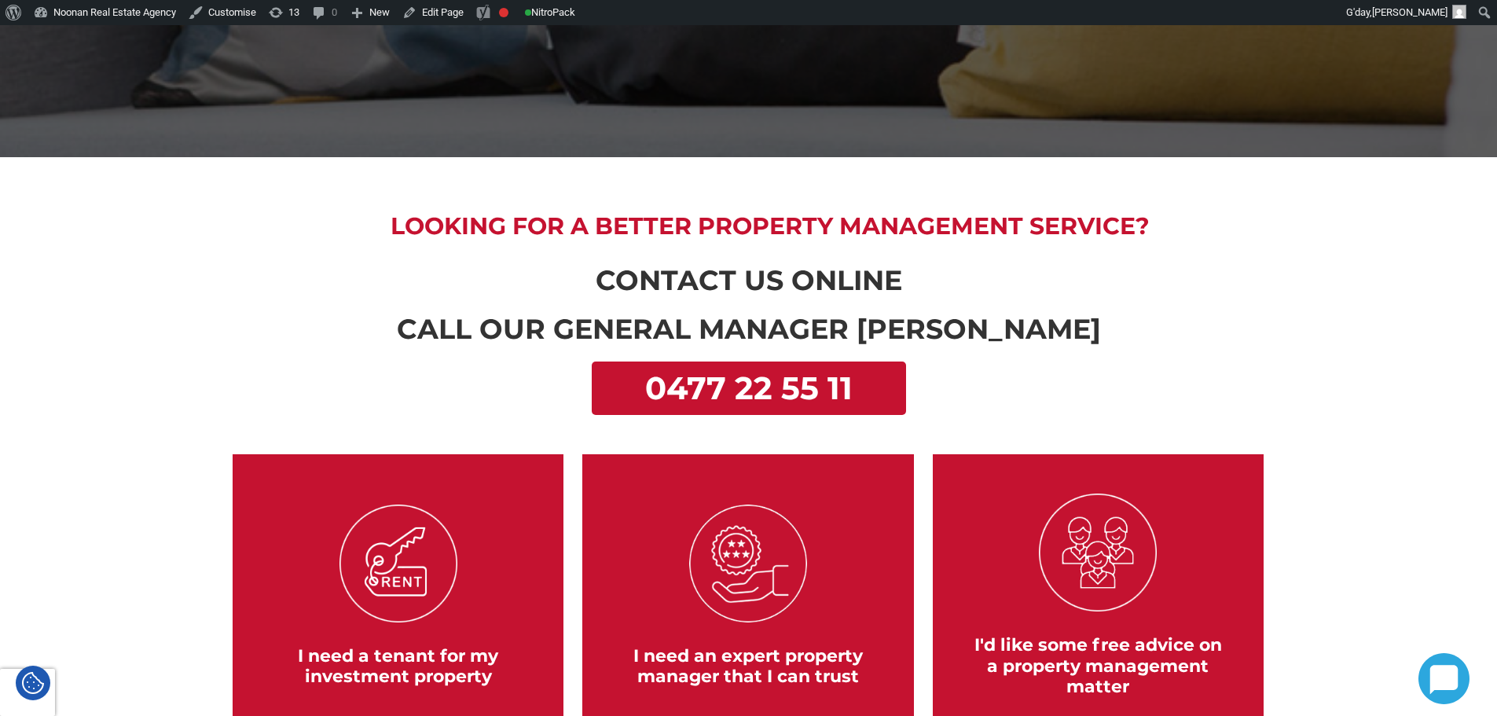
scroll to position [0, 0]
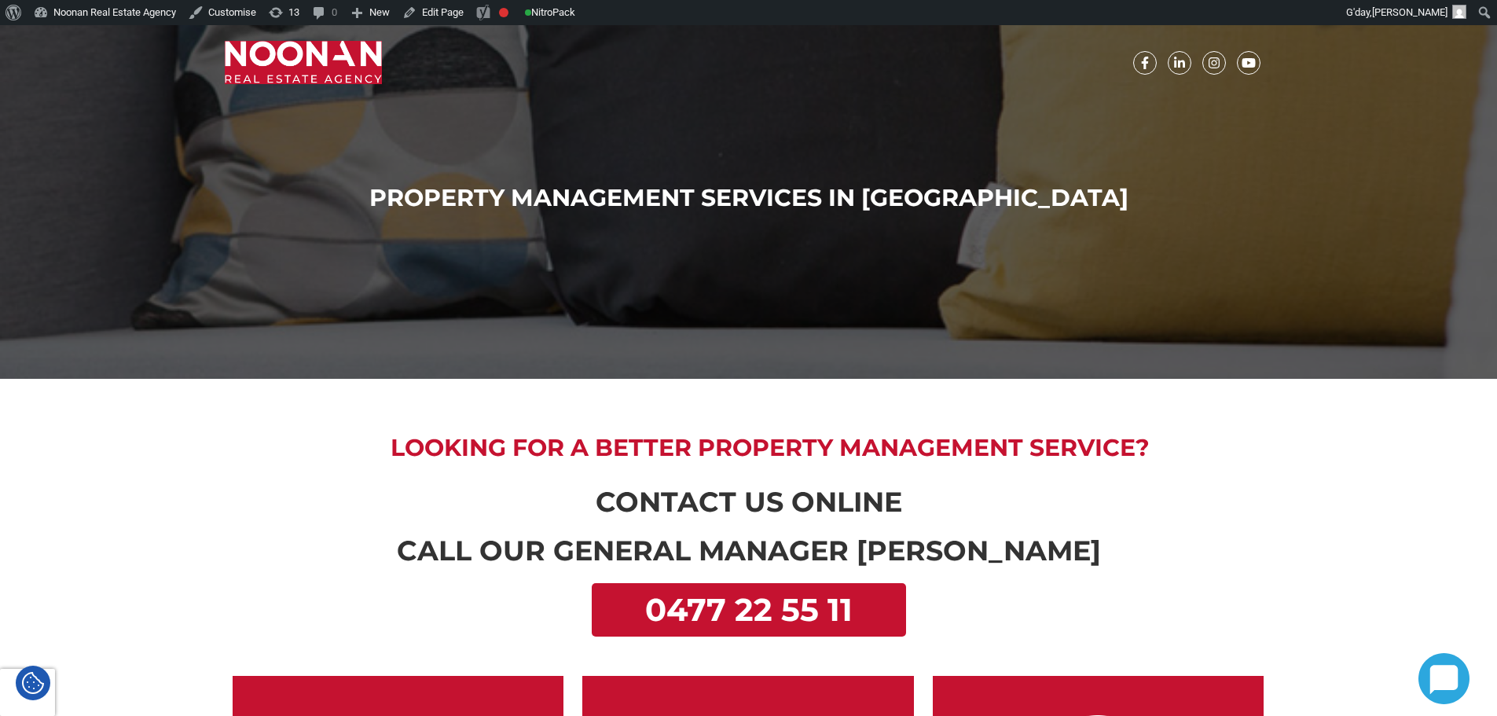
drag, startPoint x: 1152, startPoint y: 446, endPoint x: 706, endPoint y: 448, distance: 445.5
click at [732, 453] on h2 "Looking for a better Property Management service?" at bounding box center [770, 448] width 1004 height 28
click at [774, 444] on h2 "Looking for a better Property Management service?" at bounding box center [770, 448] width 1004 height 28
